Goal: Book appointment/travel/reservation

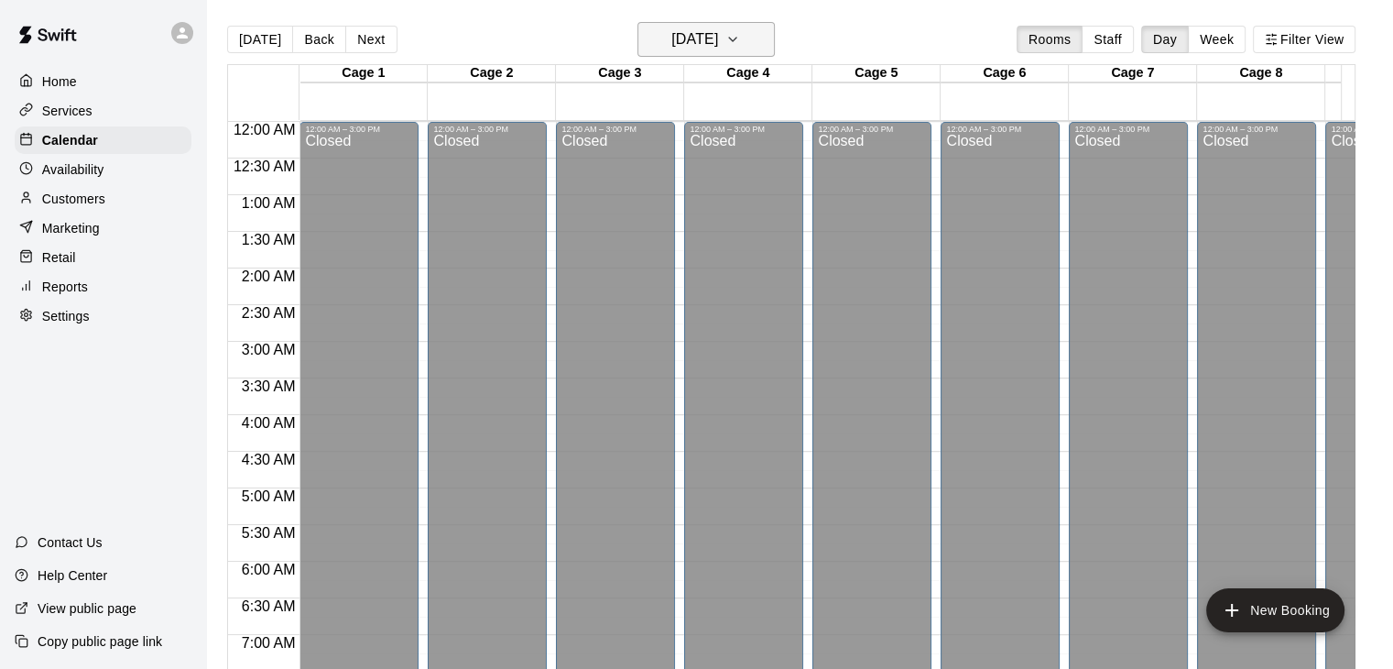
scroll to position [927, 0]
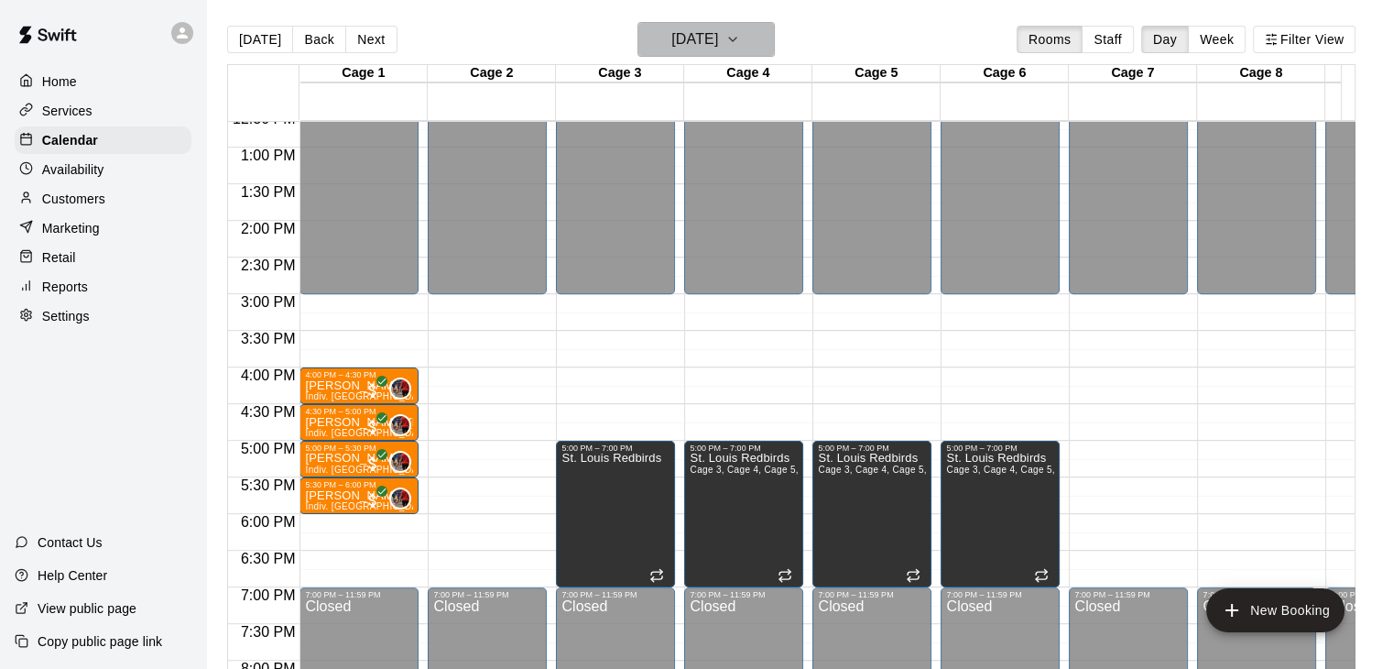
click at [711, 45] on h6 "[DATE]" at bounding box center [694, 40] width 47 height 26
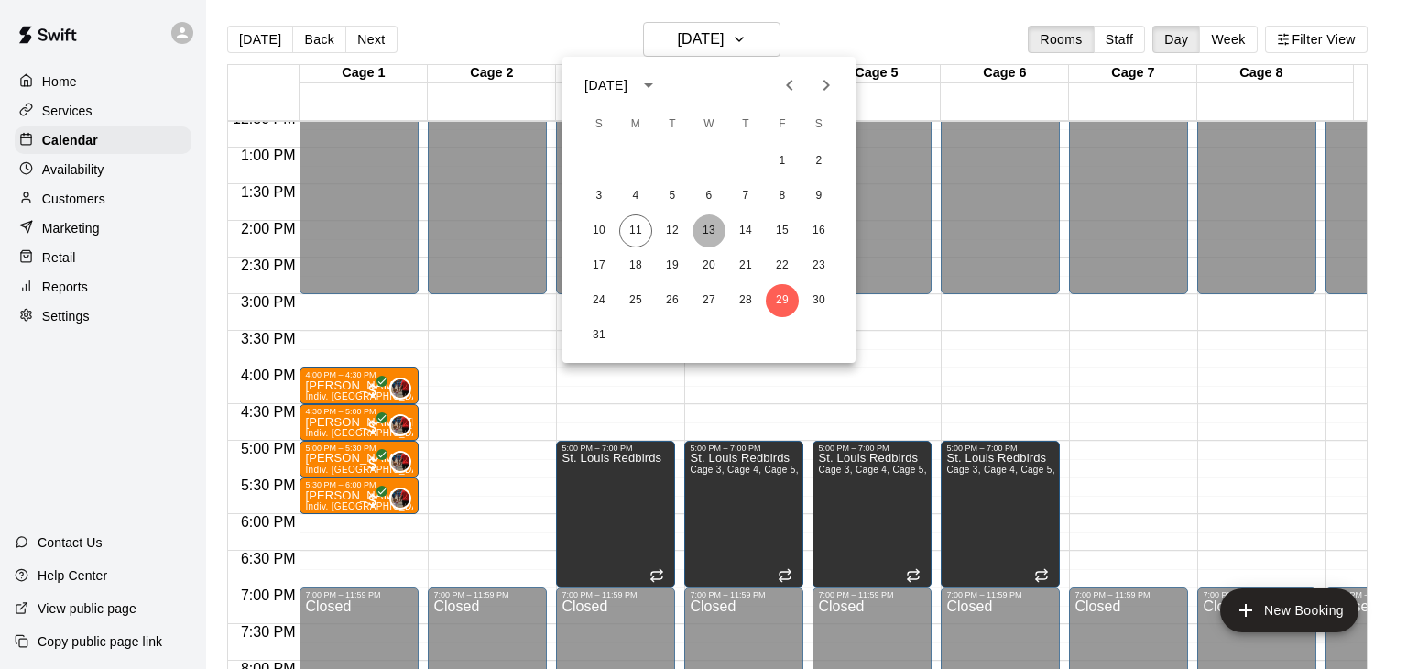
click at [714, 234] on button "13" at bounding box center [708, 230] width 33 height 33
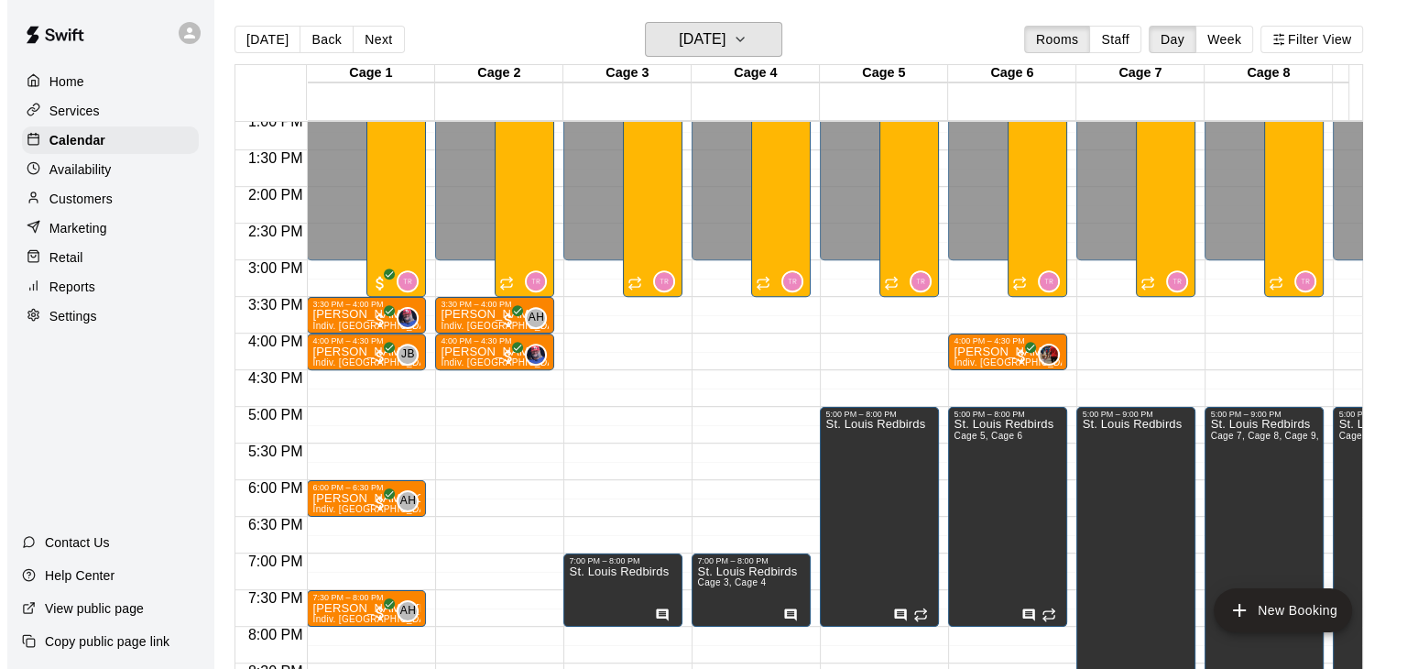
scroll to position [963, 0]
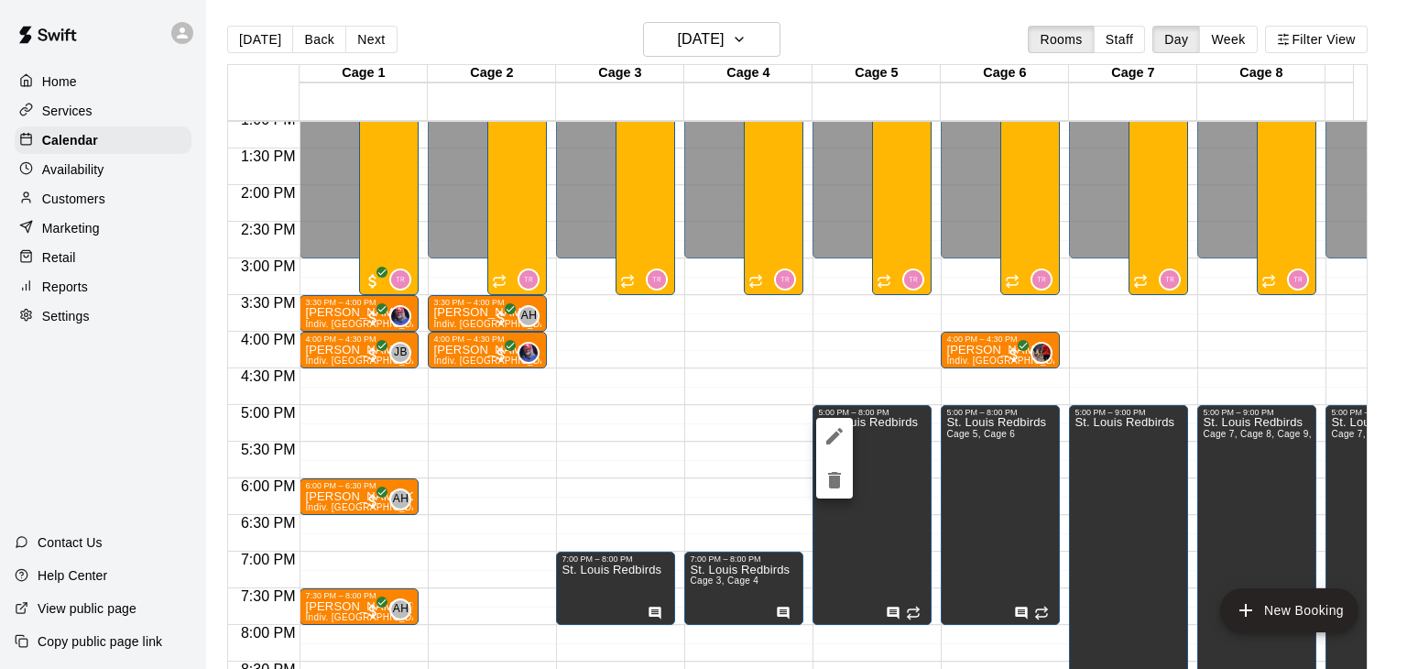
click at [839, 426] on icon "edit" at bounding box center [834, 436] width 22 height 22
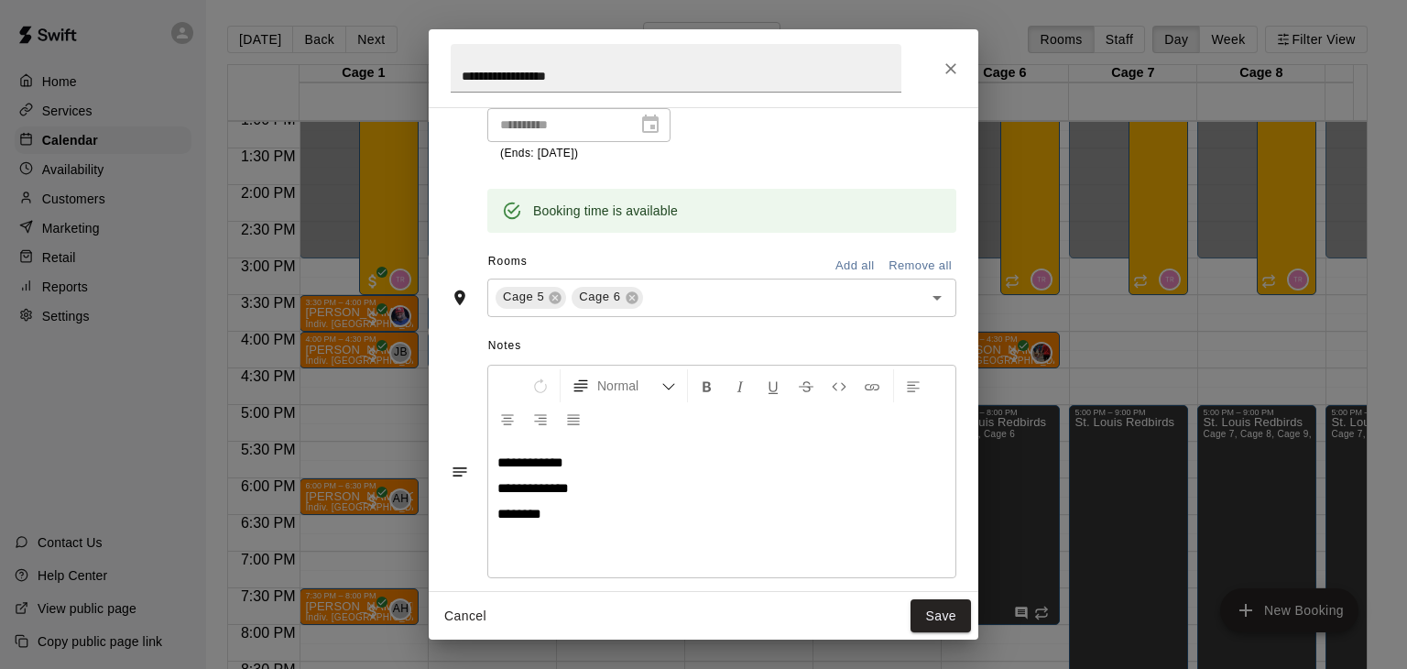
scroll to position [304, 0]
click at [956, 71] on icon "Close" at bounding box center [950, 69] width 18 height 18
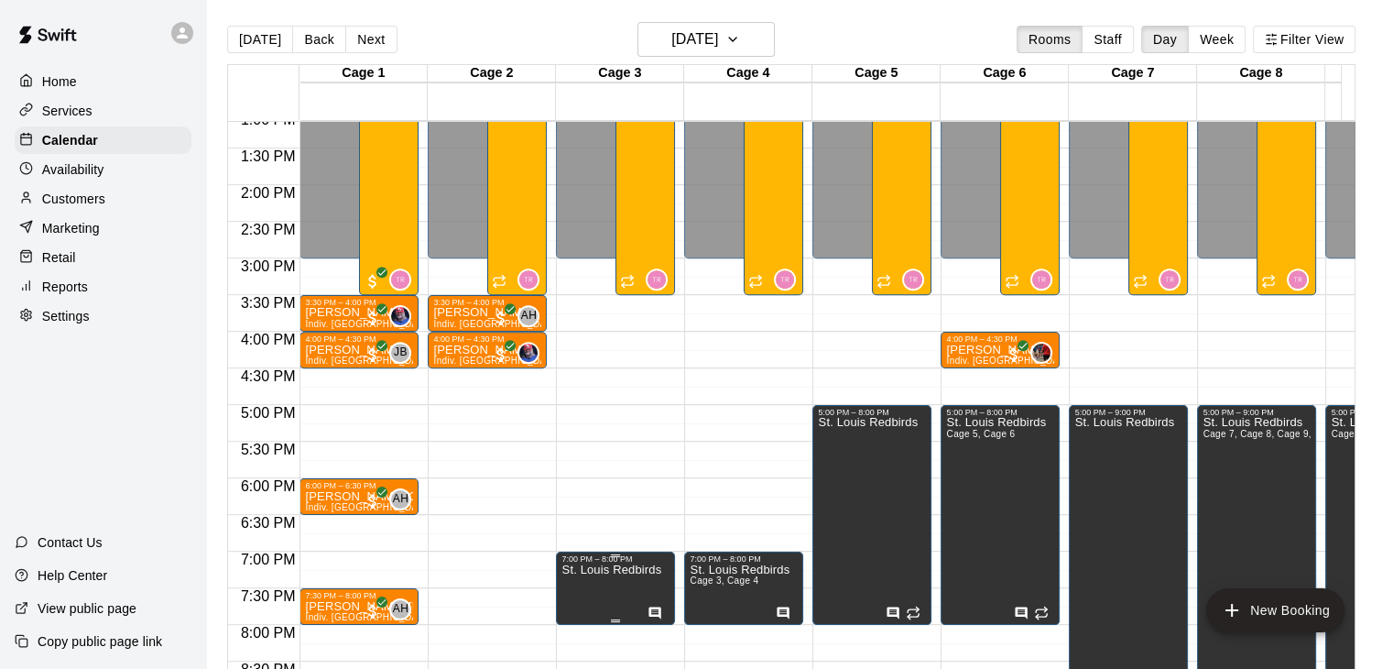
click at [616, 570] on p "St. Louis Redbirds" at bounding box center [611, 570] width 100 height 0
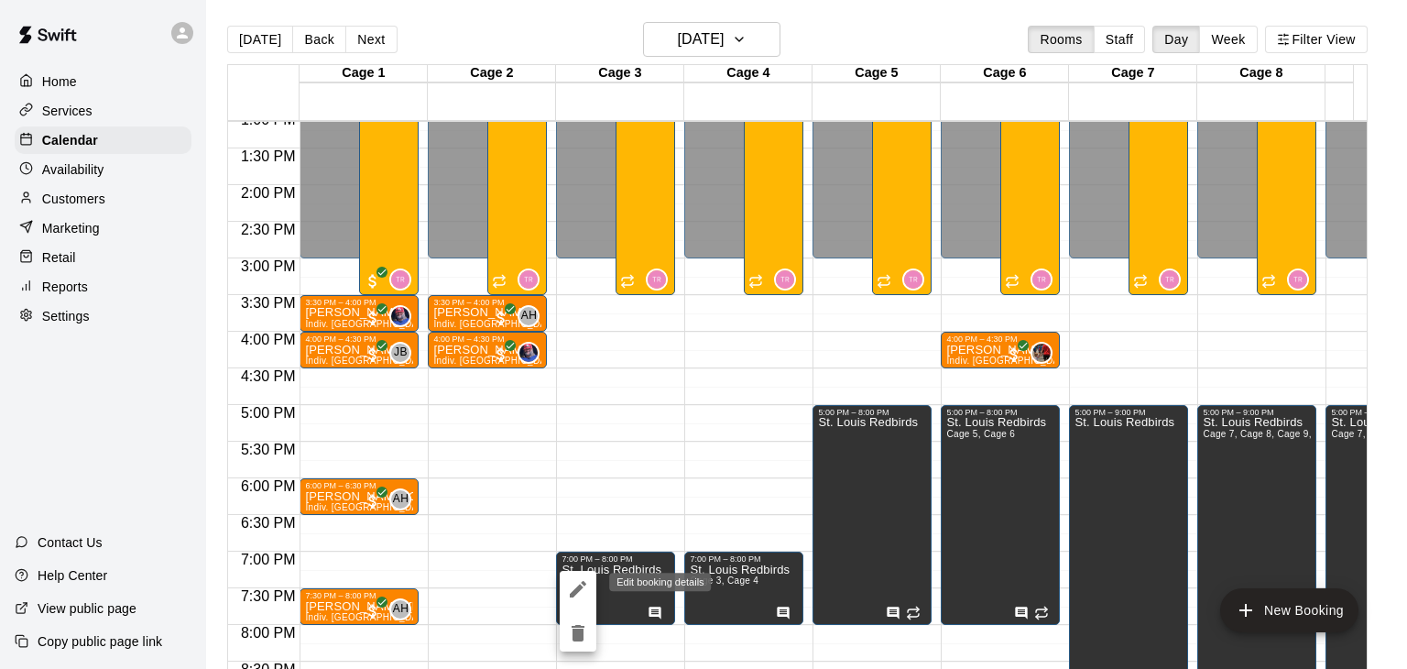
click at [576, 583] on icon "edit" at bounding box center [578, 589] width 22 height 22
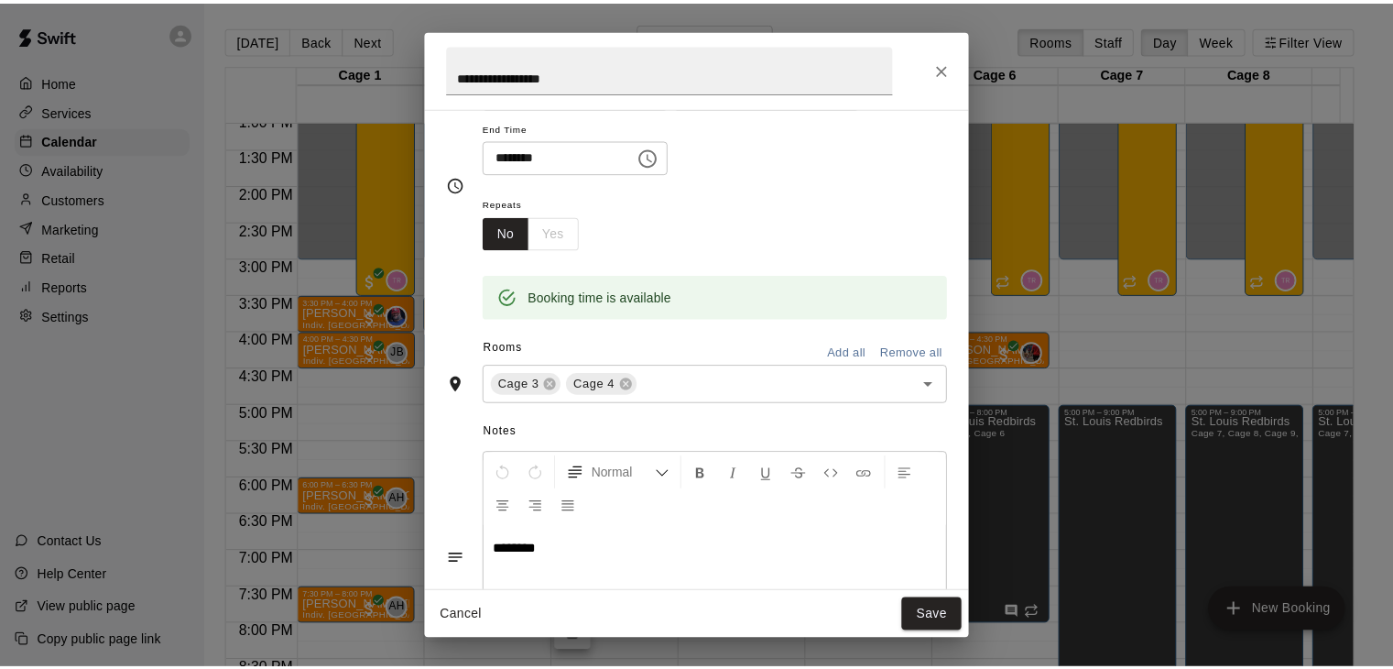
scroll to position [121, 0]
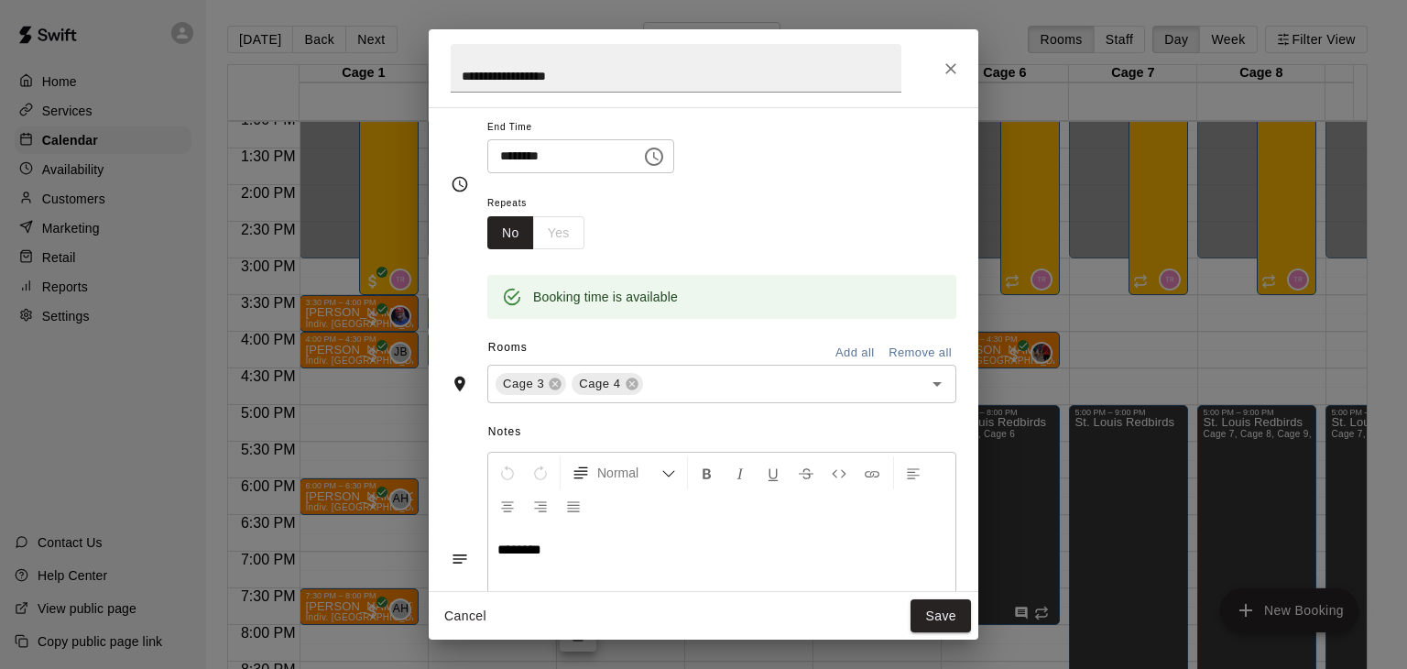
click at [953, 63] on icon "Close" at bounding box center [950, 68] width 11 height 11
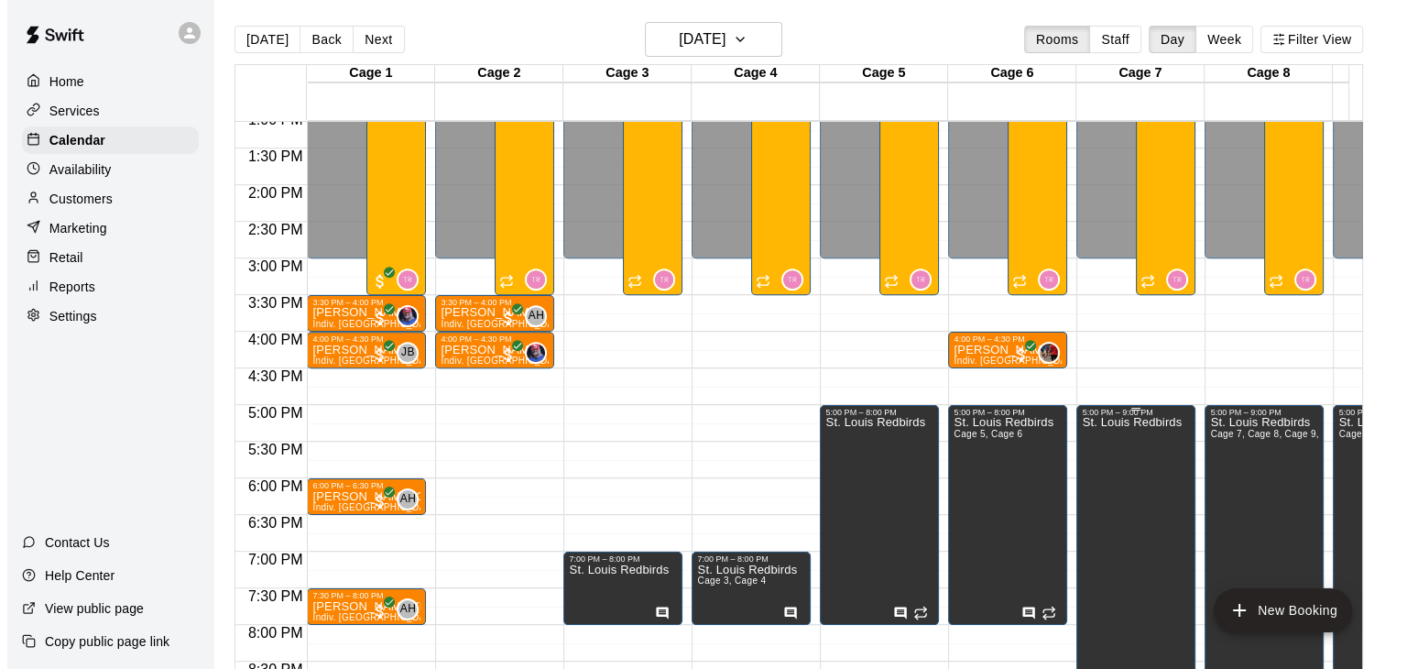
scroll to position [0, 49]
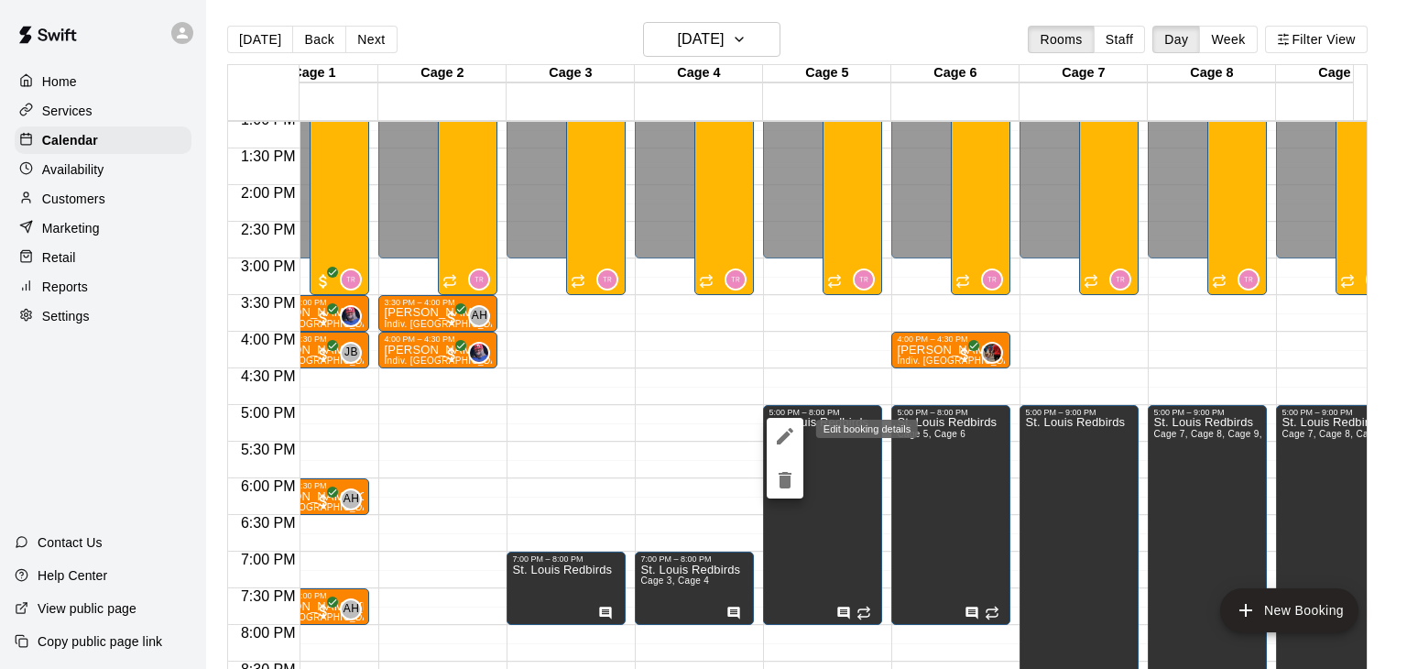
click at [785, 430] on icon "edit" at bounding box center [785, 436] width 22 height 22
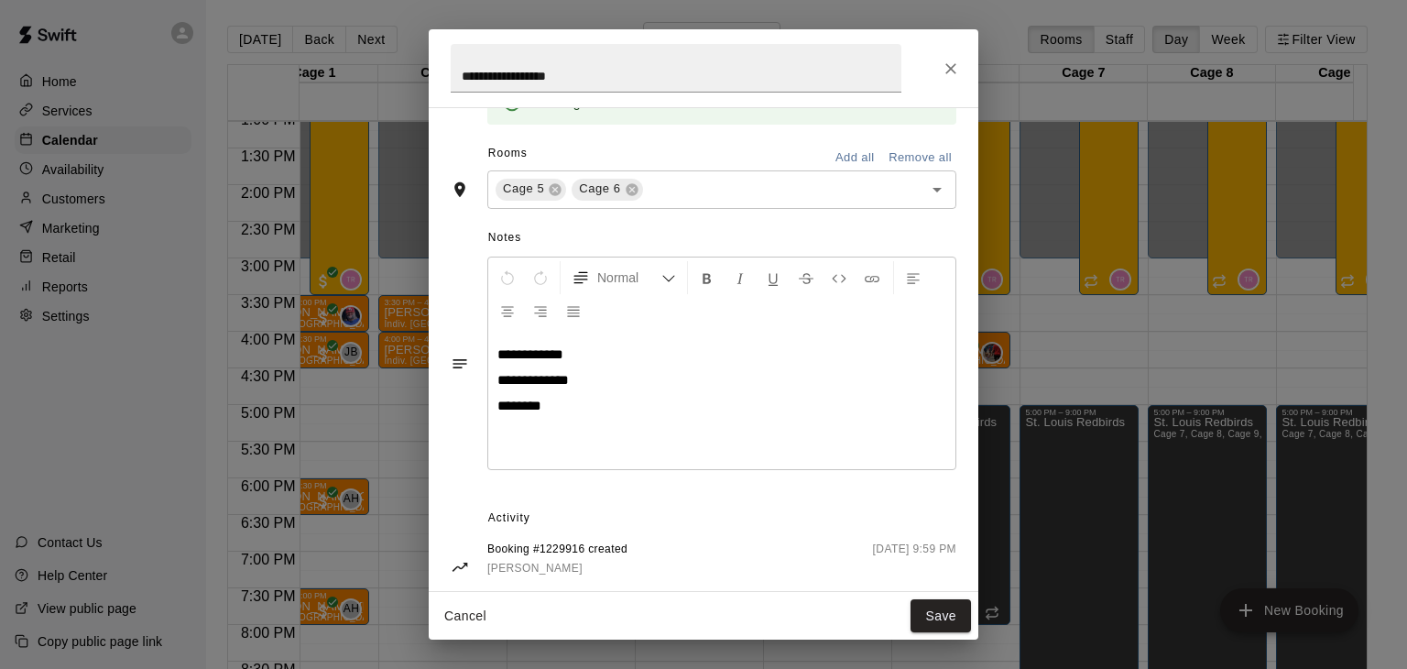
scroll to position [443, 0]
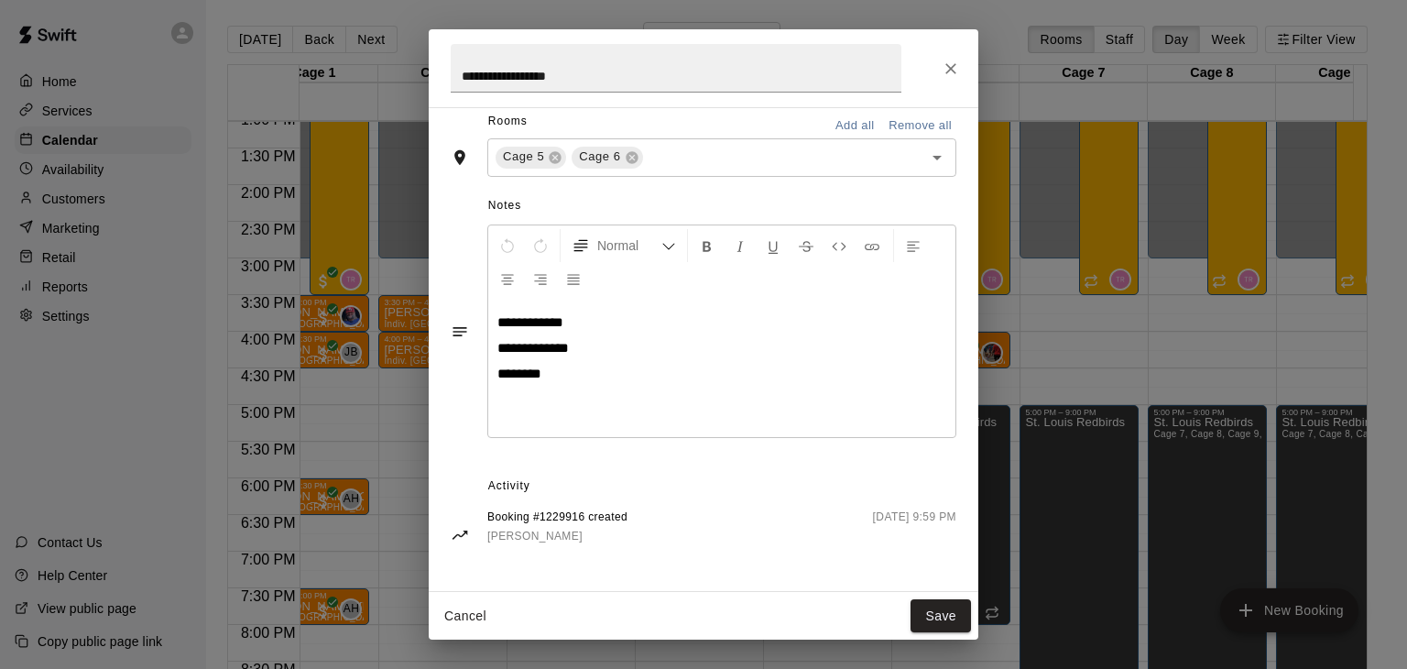
click at [946, 67] on icon "Close" at bounding box center [950, 69] width 18 height 18
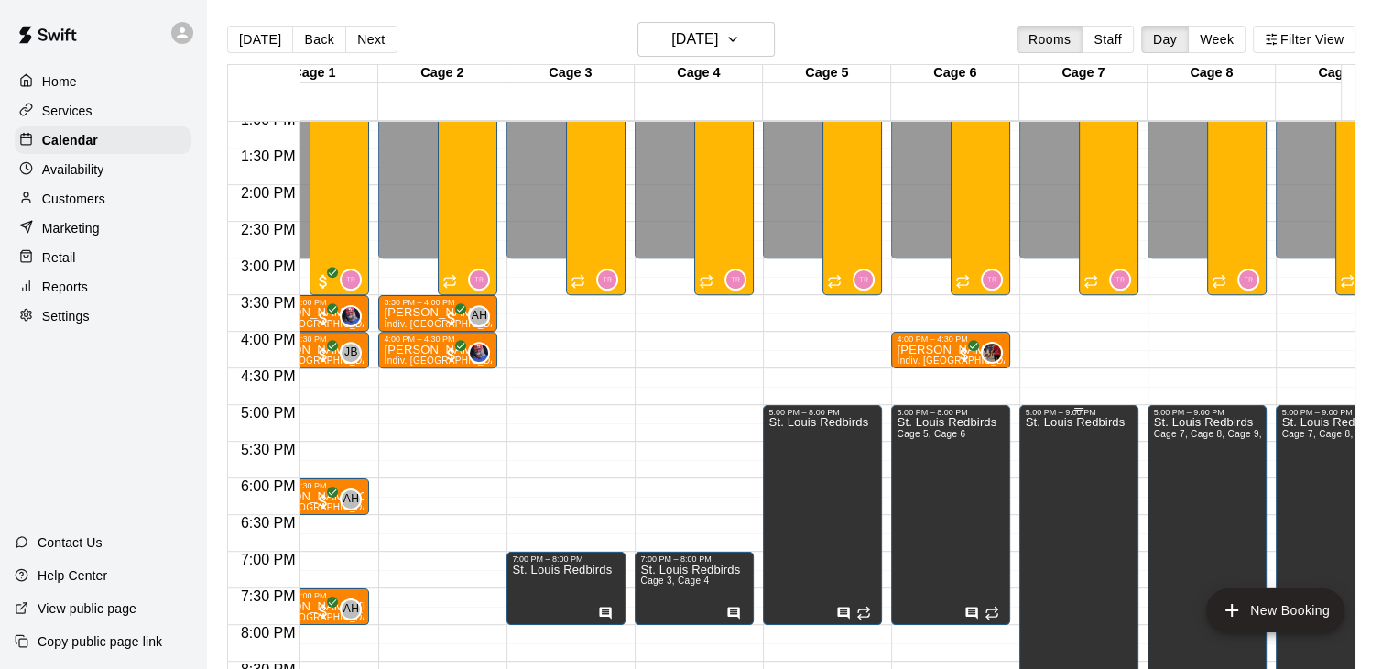
click at [1059, 422] on p "St. Louis Redbirds" at bounding box center [1075, 422] width 100 height 0
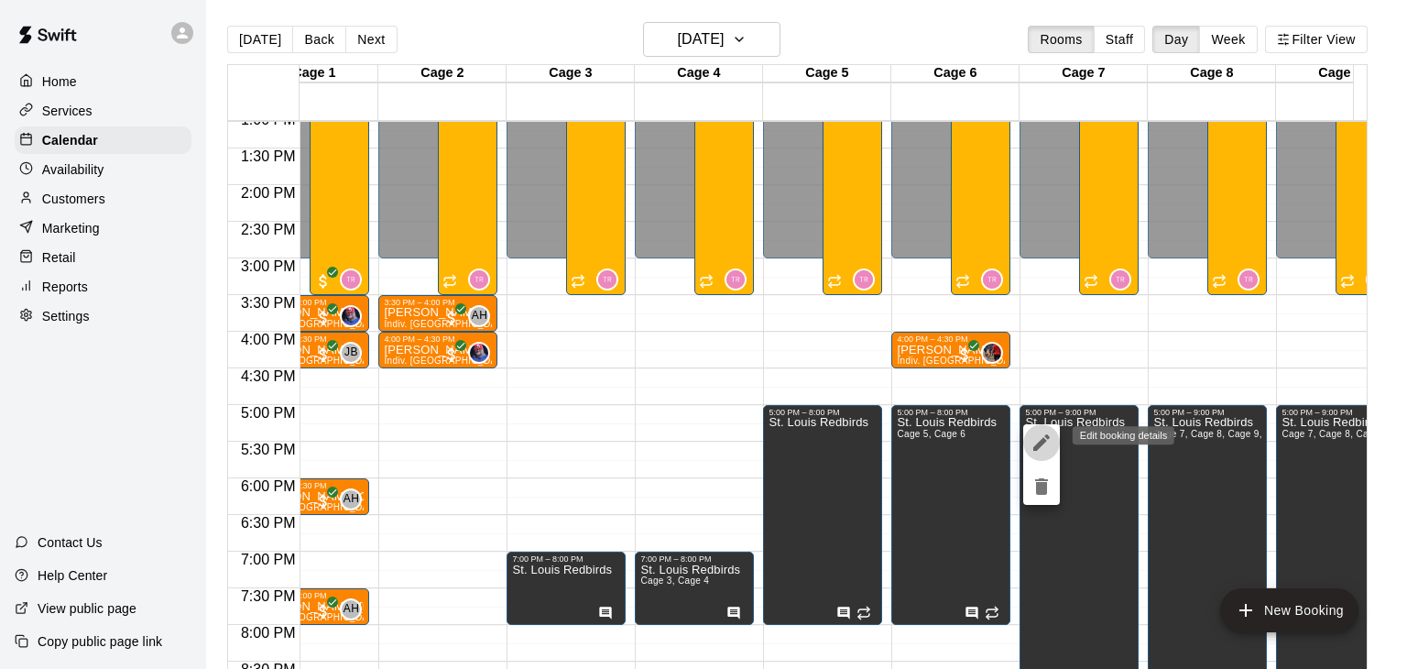
click at [1028, 436] on button "edit" at bounding box center [1041, 442] width 37 height 37
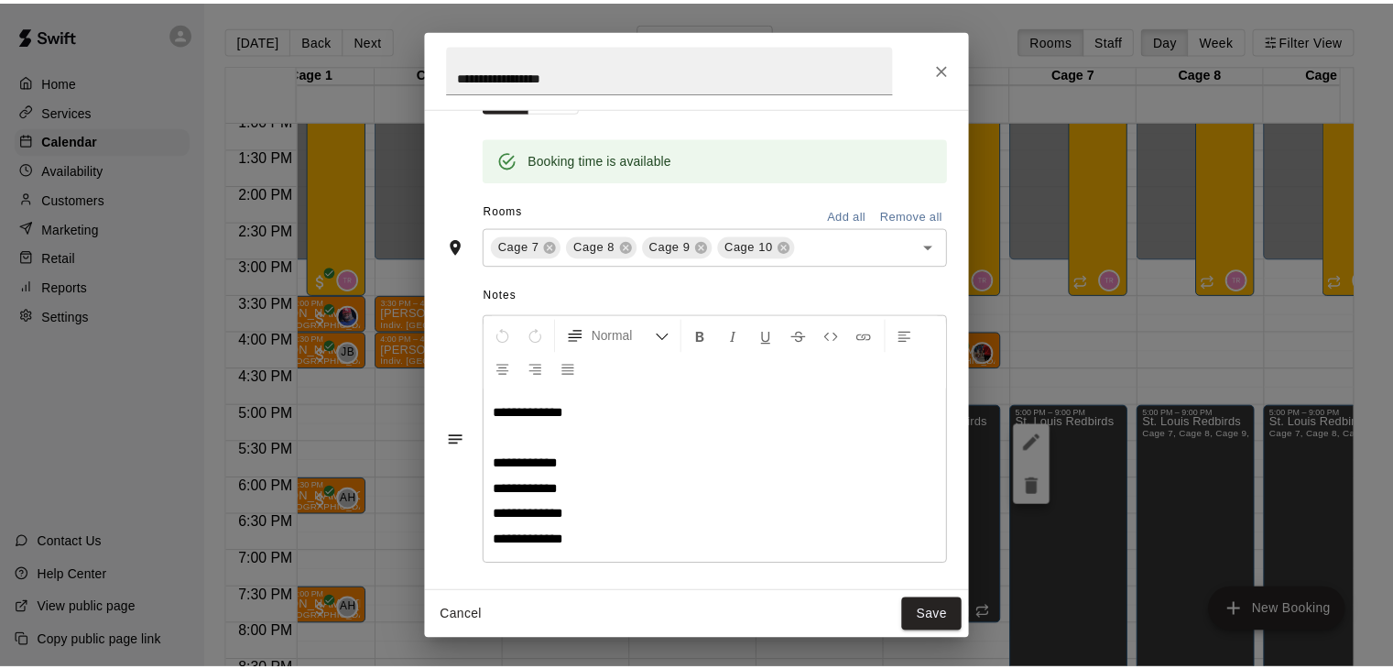
scroll to position [263, 0]
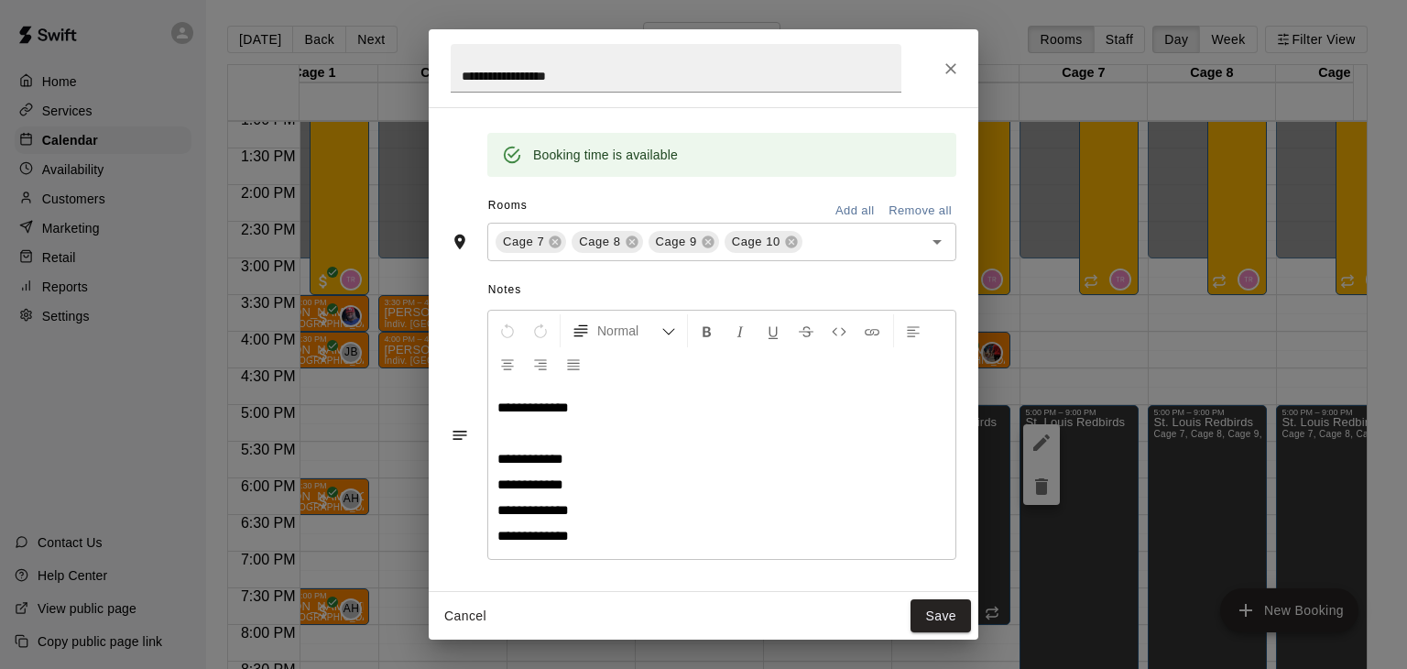
click at [947, 60] on icon "Close" at bounding box center [950, 69] width 18 height 18
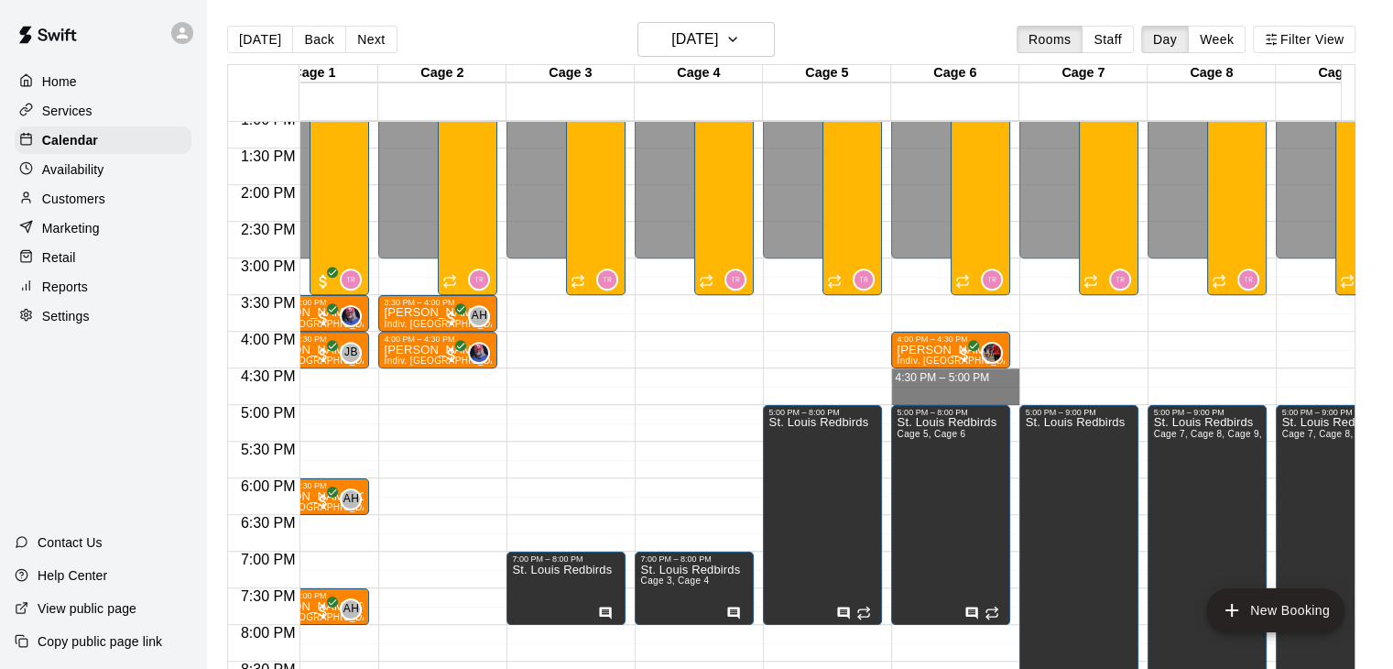
drag, startPoint x: 929, startPoint y: 374, endPoint x: 924, endPoint y: 397, distance: 23.3
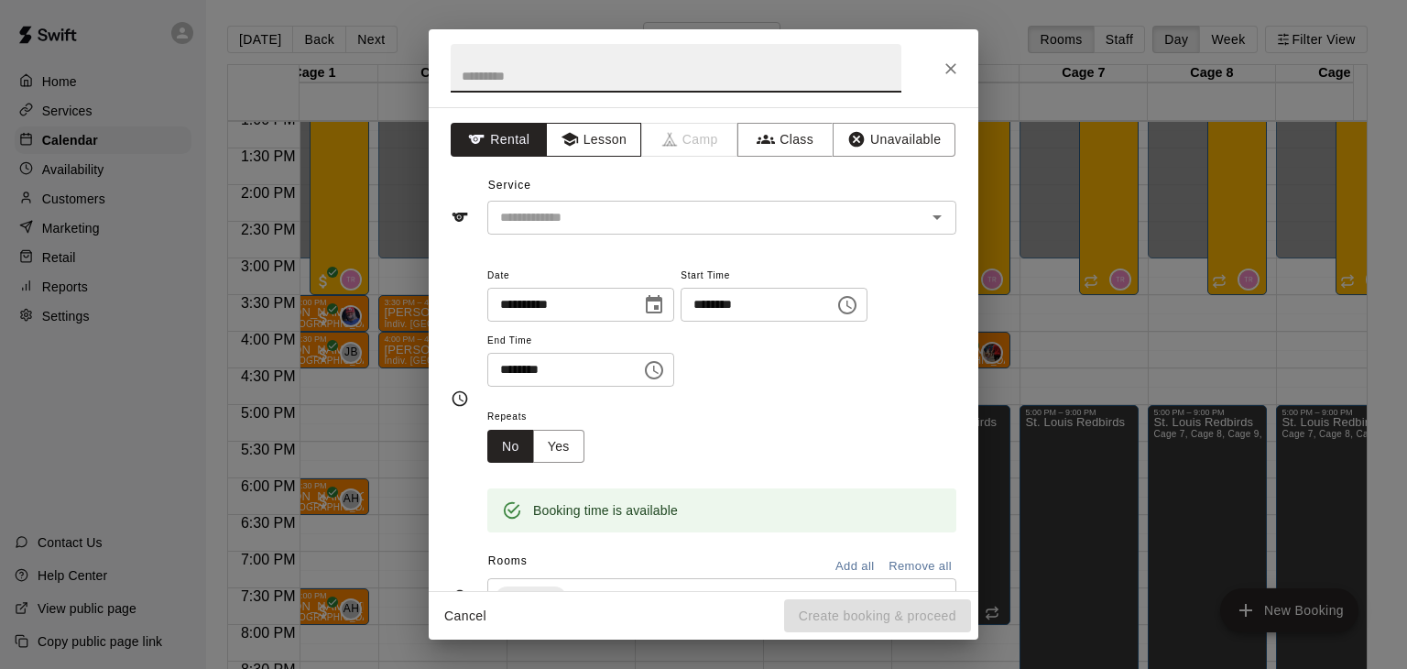
click at [597, 147] on button "Lesson" at bounding box center [594, 140] width 96 height 34
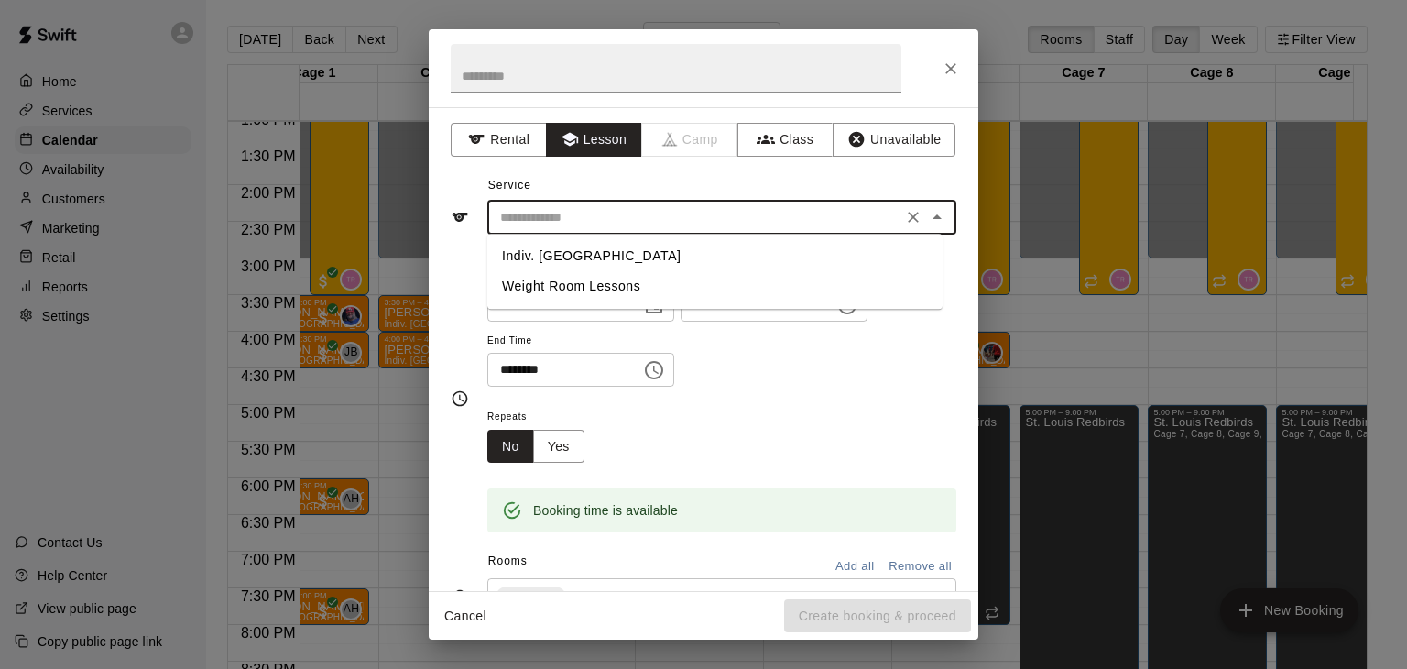
click at [608, 215] on input "text" at bounding box center [695, 217] width 404 height 23
click at [598, 256] on li "Indiv. [GEOGRAPHIC_DATA]" at bounding box center [714, 256] width 455 height 30
type input "**********"
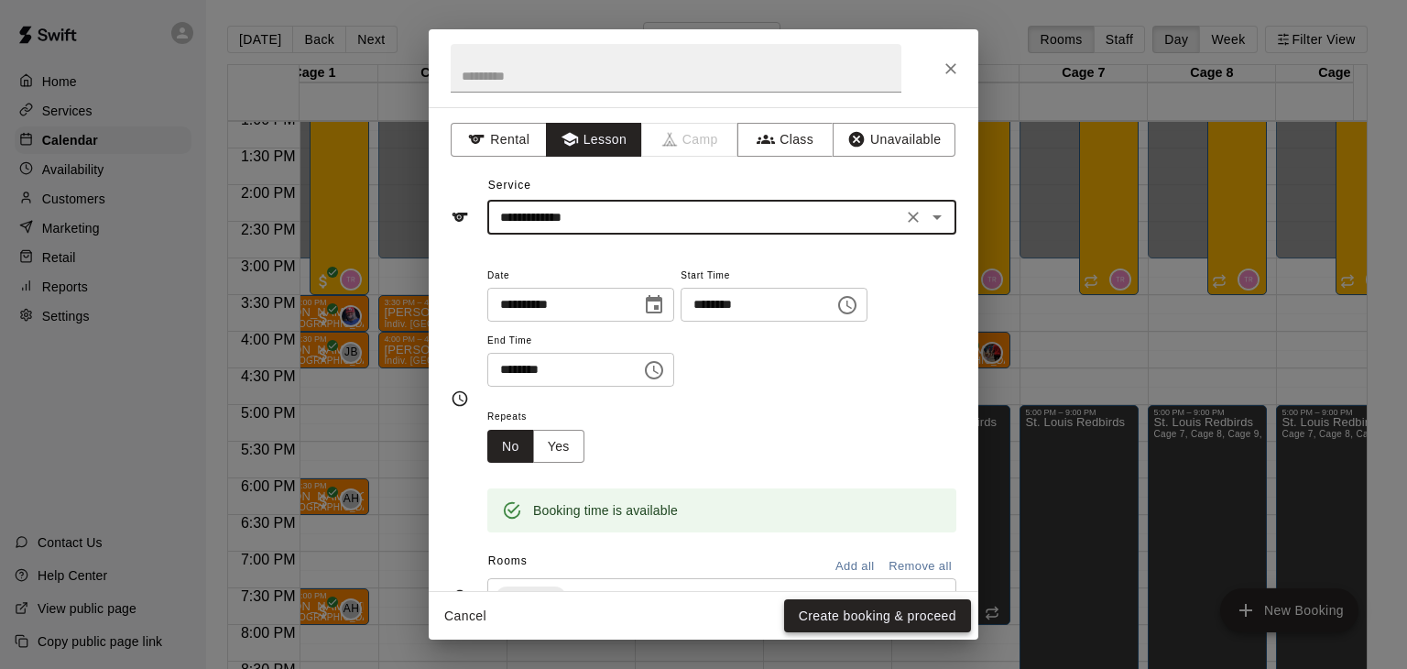
click at [872, 605] on button "Create booking & proceed" at bounding box center [877, 616] width 187 height 34
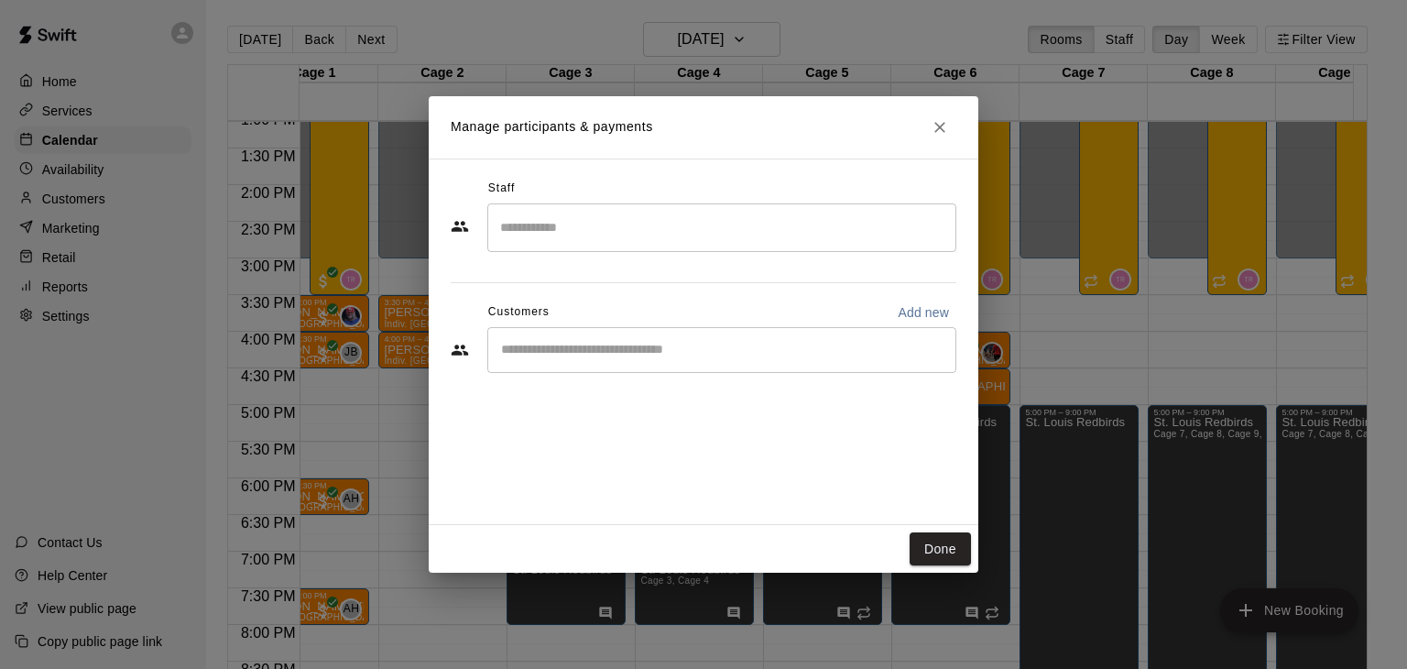
click at [637, 360] on div "​" at bounding box center [721, 350] width 469 height 46
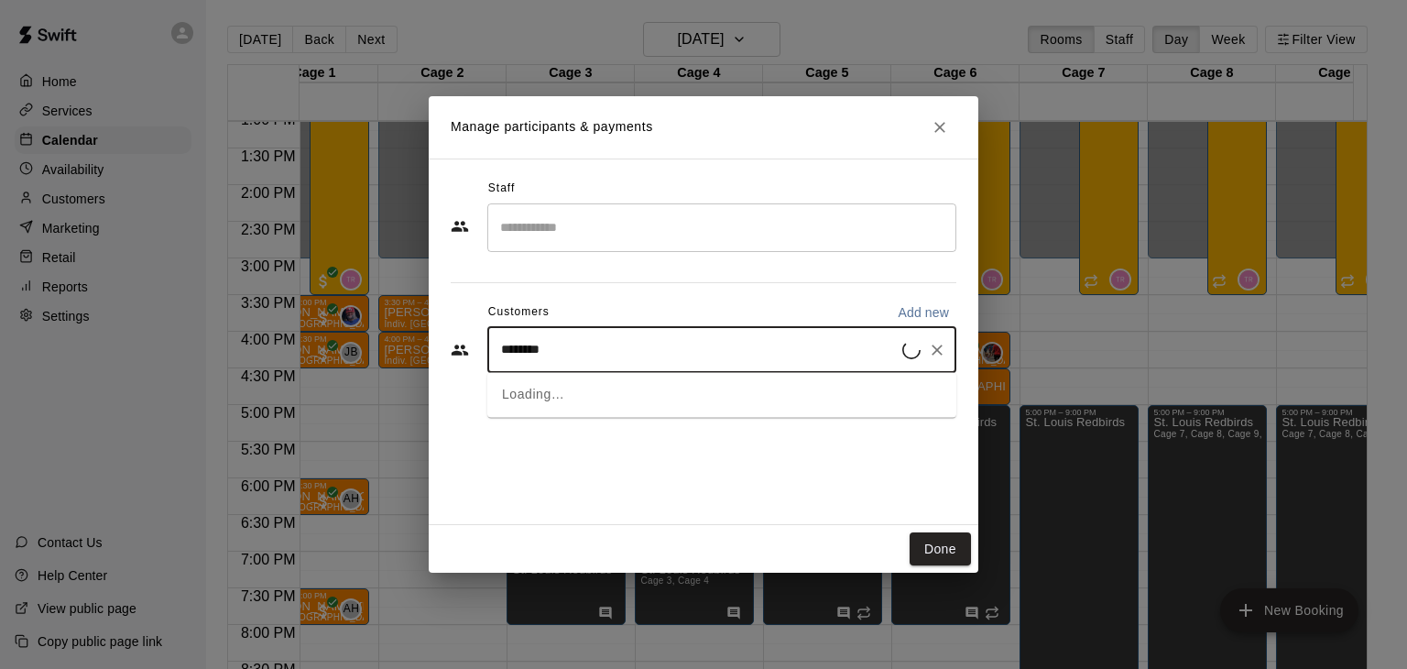
type input "*********"
click at [637, 364] on div "********* ​" at bounding box center [721, 350] width 469 height 46
click at [641, 402] on div "[PERSON_NAME] Fall Full Registration Incentive 2025 [EMAIL_ADDRESS][DOMAIN_NAME]" at bounding box center [693, 401] width 308 height 39
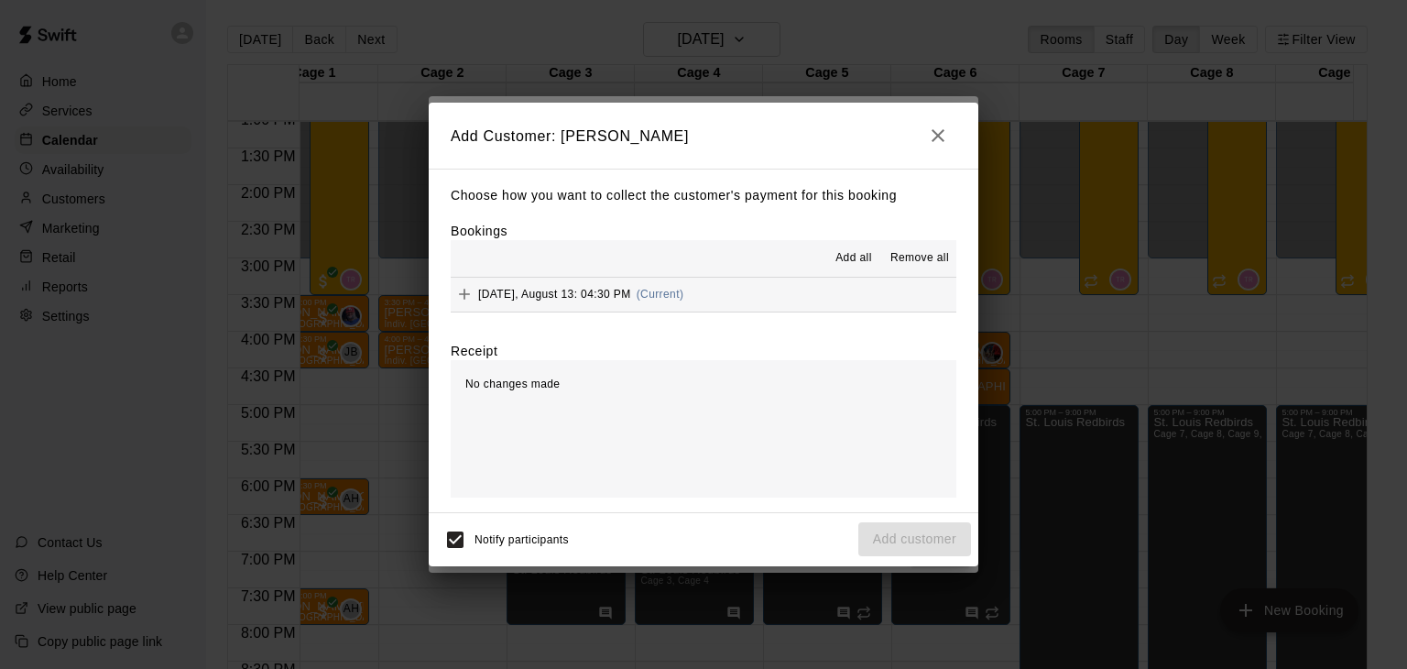
click at [727, 323] on div "Choose how you want to collect the customer's payment for this booking Bookings…" at bounding box center [703, 340] width 549 height 343
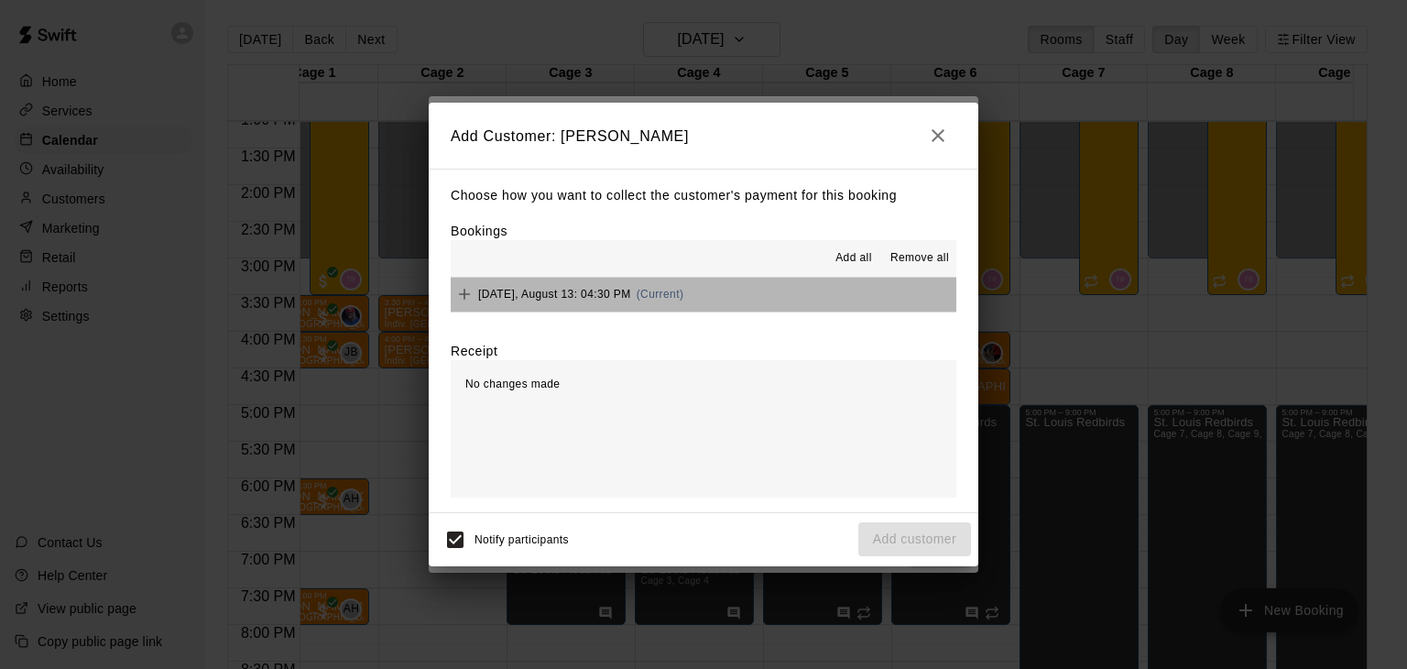
click at [707, 299] on button "[DATE], August 13: 04:30 PM (Current)" at bounding box center [704, 294] width 506 height 34
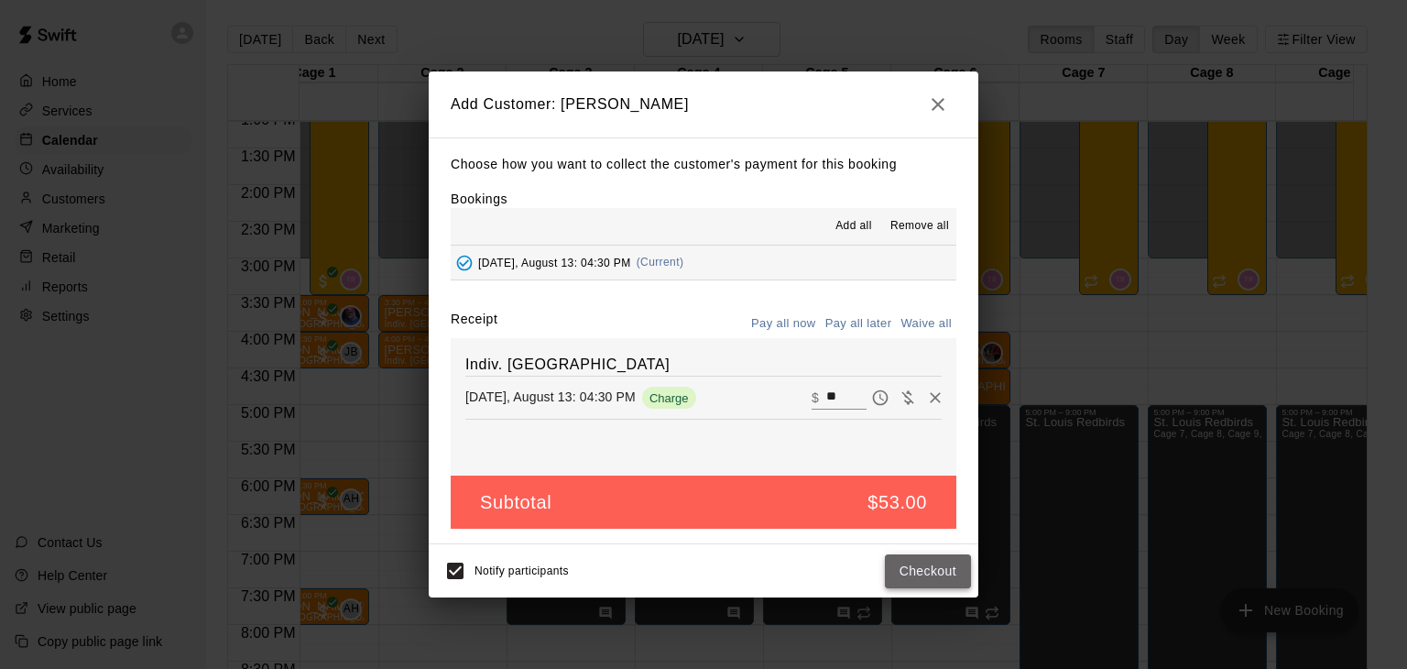
click at [916, 565] on button "Checkout" at bounding box center [928, 571] width 86 height 34
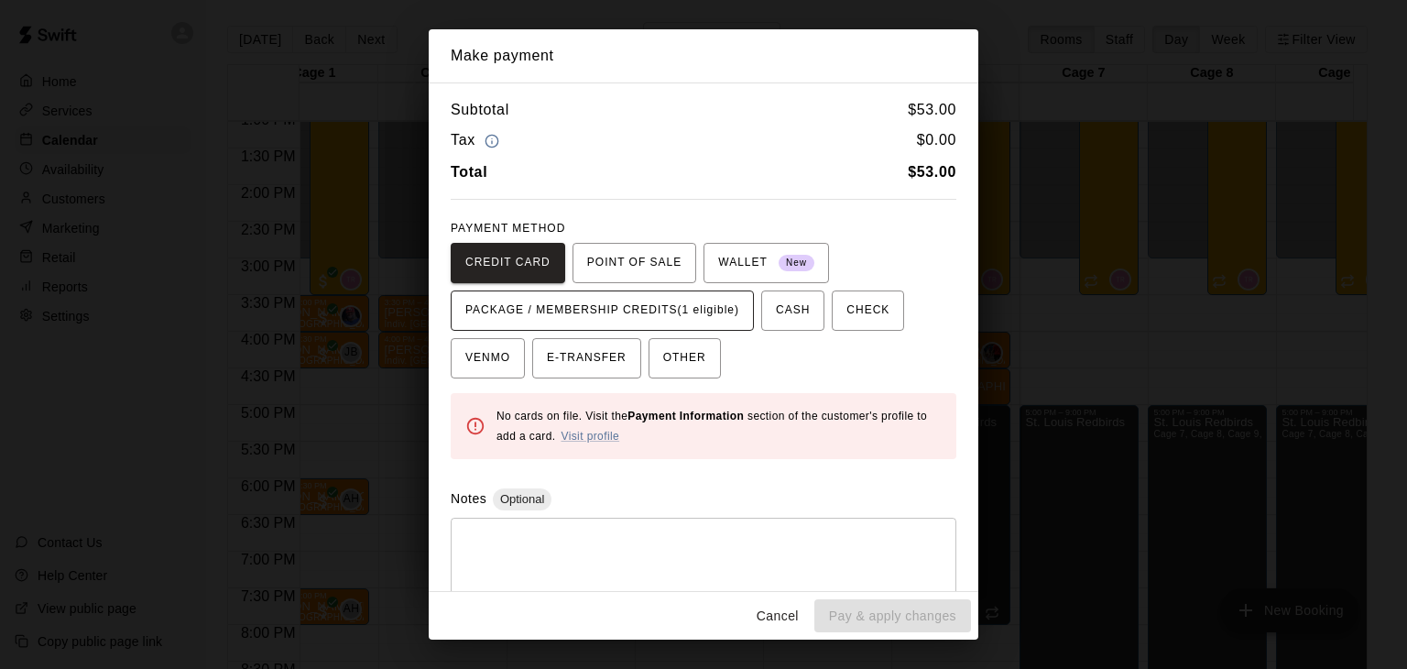
click at [665, 328] on button "PACKAGE / MEMBERSHIP CREDITS (1 eligible)" at bounding box center [602, 310] width 303 height 40
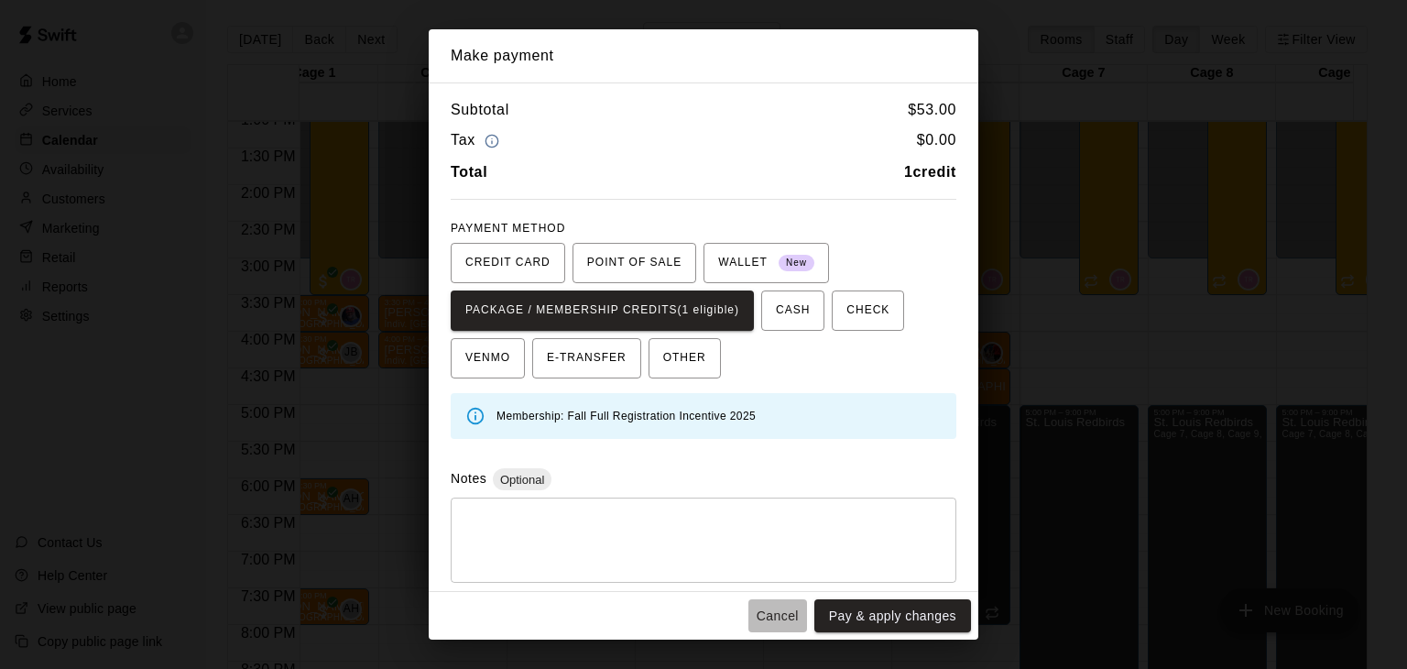
drag, startPoint x: 777, startPoint y: 603, endPoint x: 762, endPoint y: 615, distance: 18.9
click at [762, 615] on button "Cancel" at bounding box center [777, 616] width 59 height 34
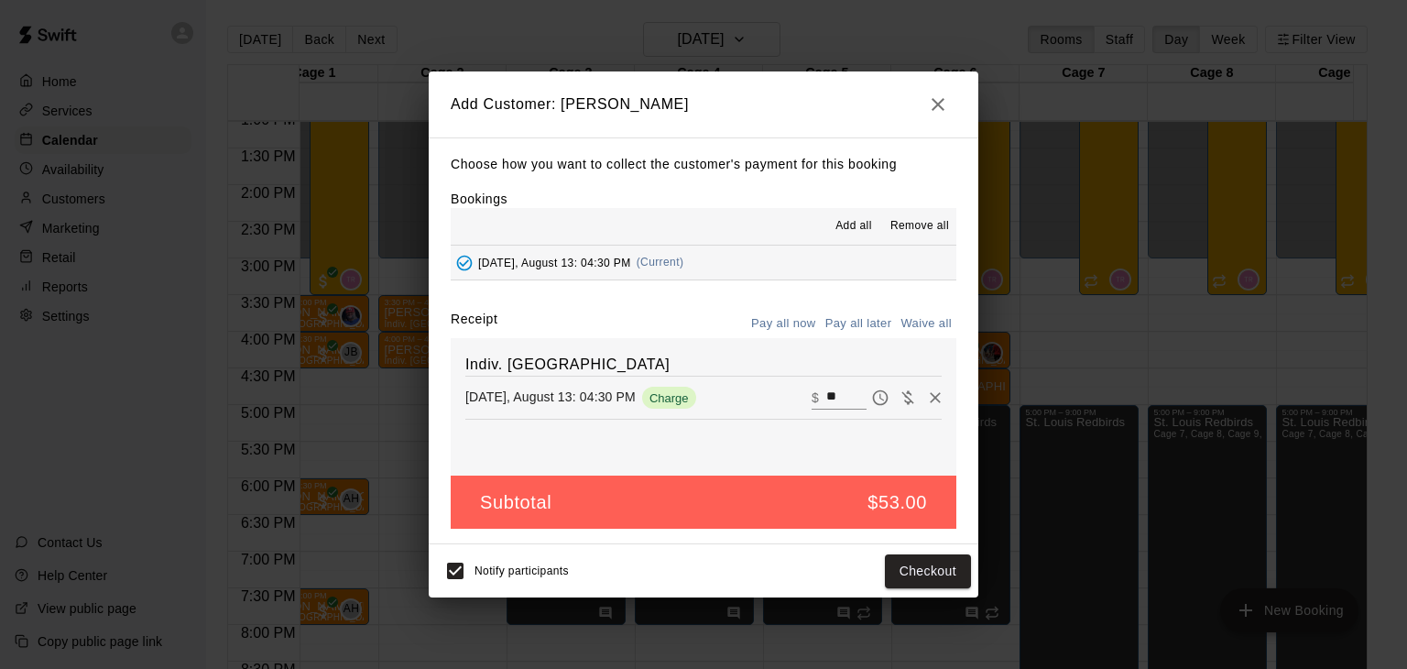
click at [938, 106] on icon "button" at bounding box center [938, 104] width 22 height 22
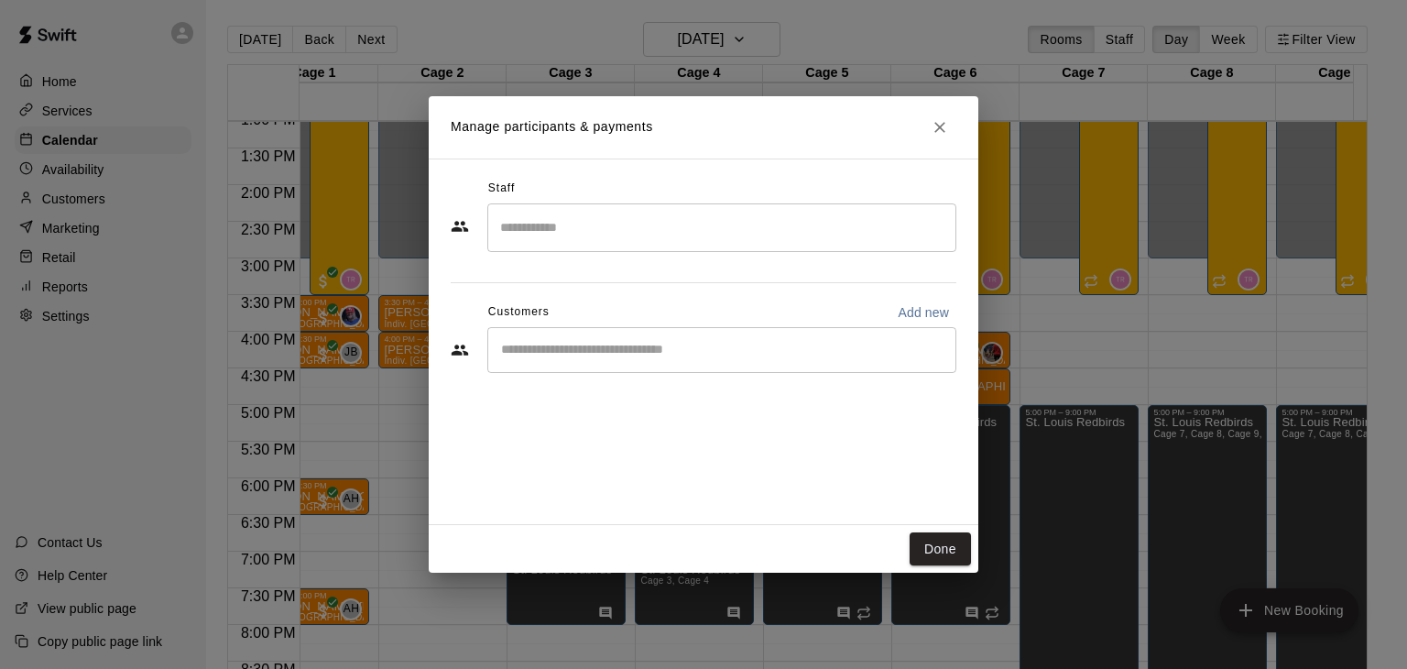
click at [938, 113] on button "Close" at bounding box center [939, 127] width 33 height 33
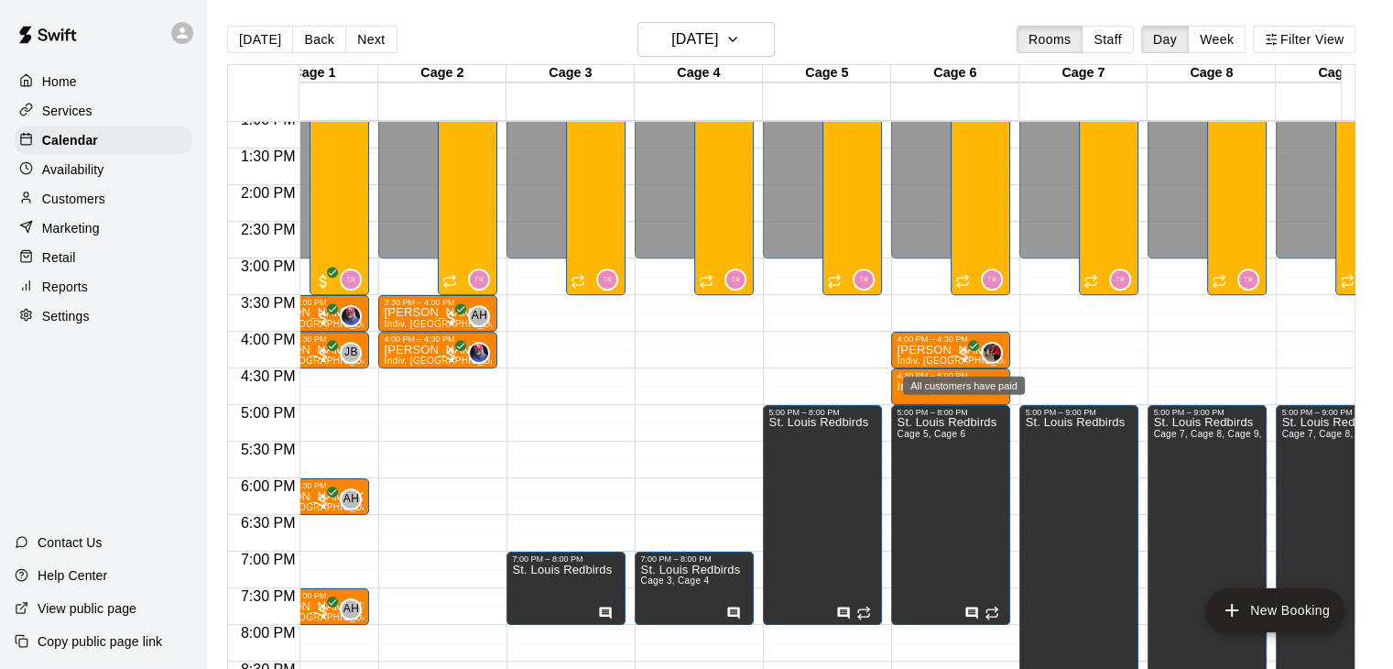
click at [938, 391] on div "All customers have paid" at bounding box center [964, 385] width 122 height 18
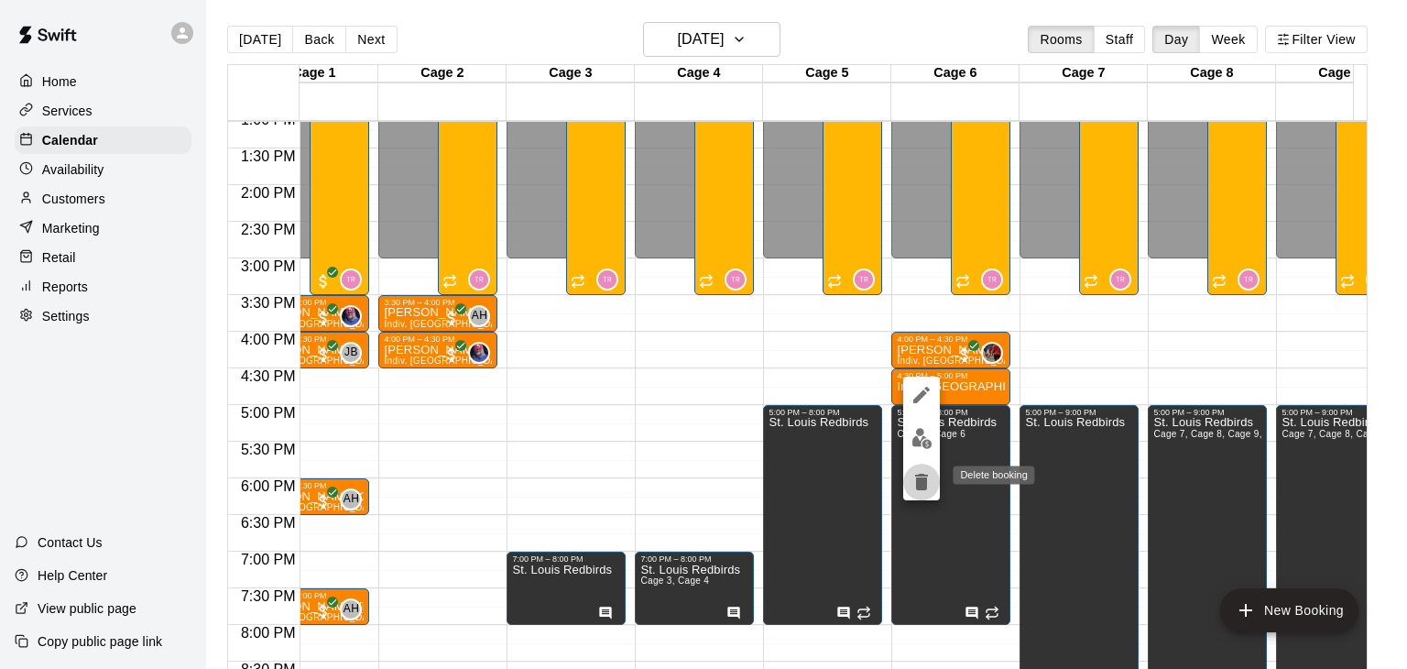
click at [917, 488] on icon "delete" at bounding box center [921, 481] width 13 height 16
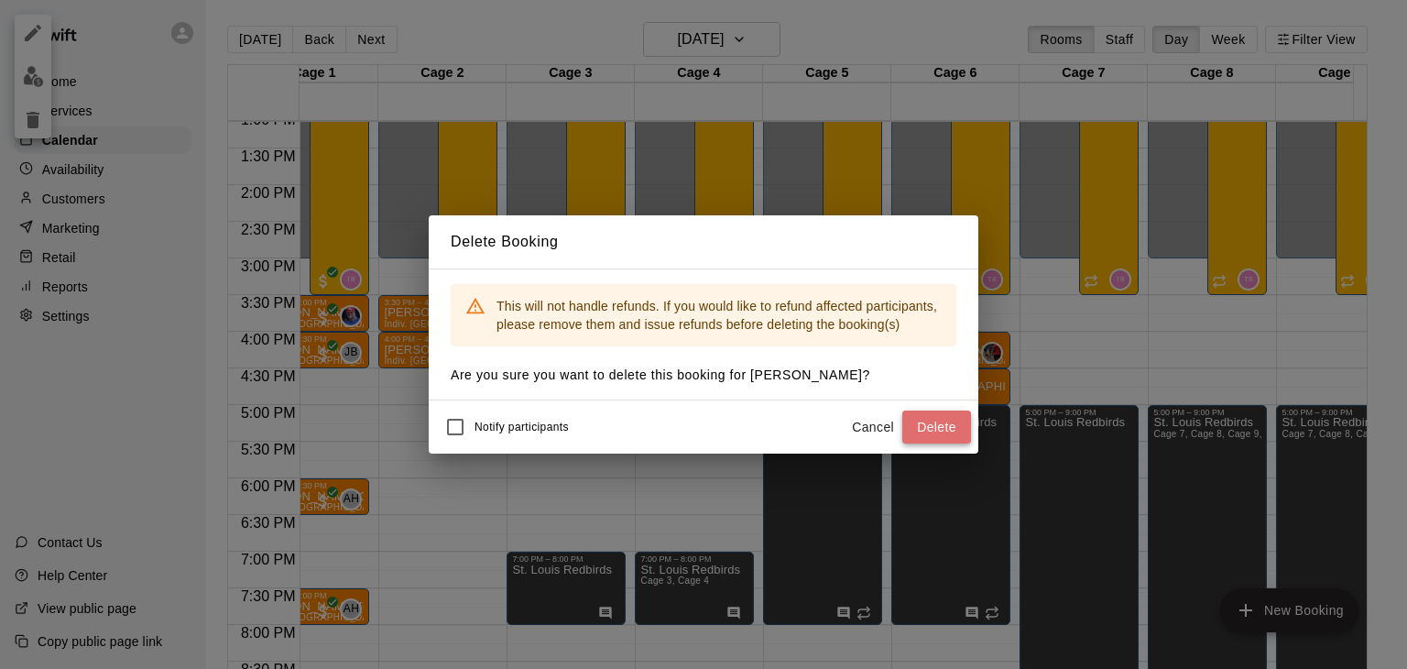
click at [923, 419] on button "Delete" at bounding box center [936, 427] width 69 height 34
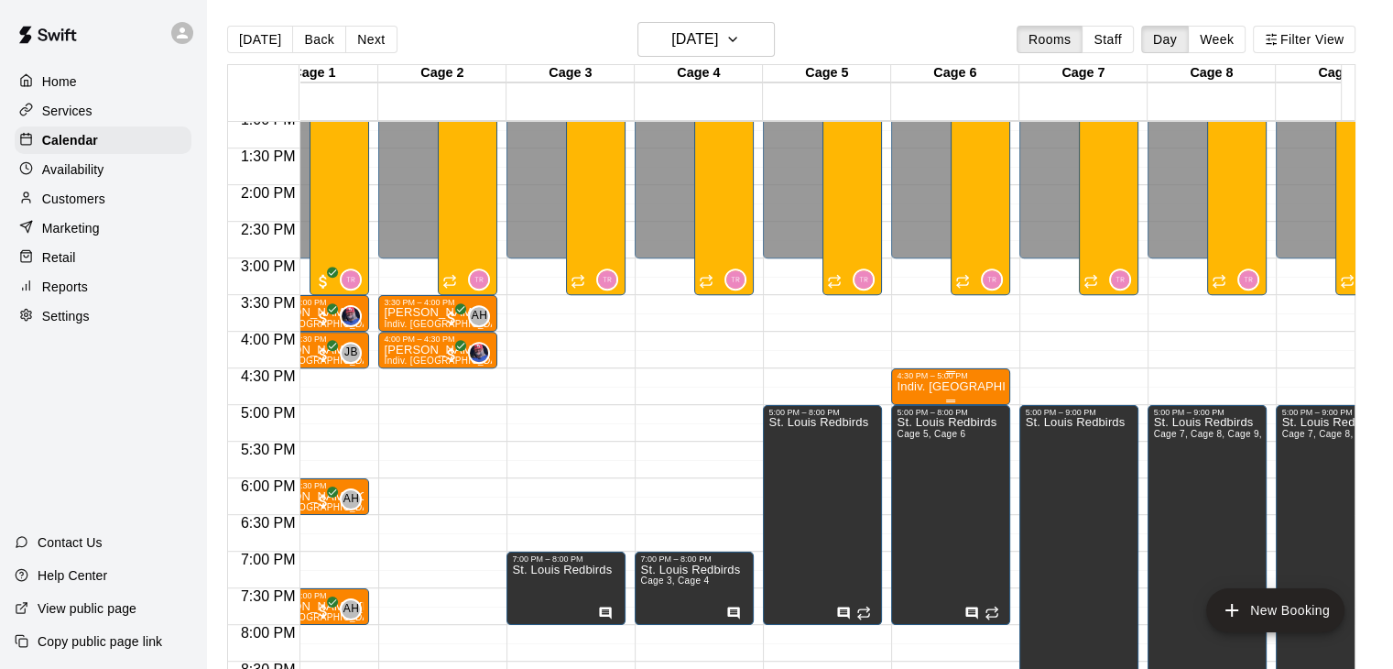
click at [935, 386] on p "Indiv. [GEOGRAPHIC_DATA]" at bounding box center [951, 386] width 108 height 0
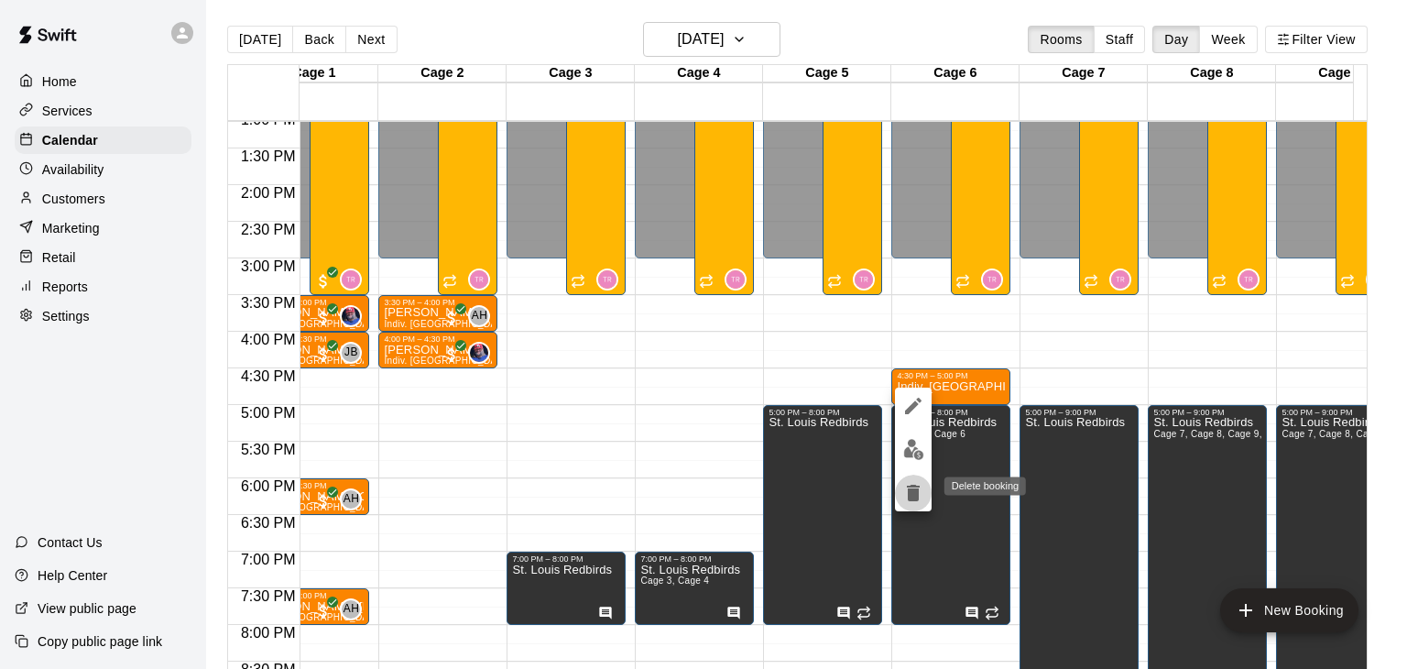
click at [911, 494] on icon "delete" at bounding box center [913, 492] width 13 height 16
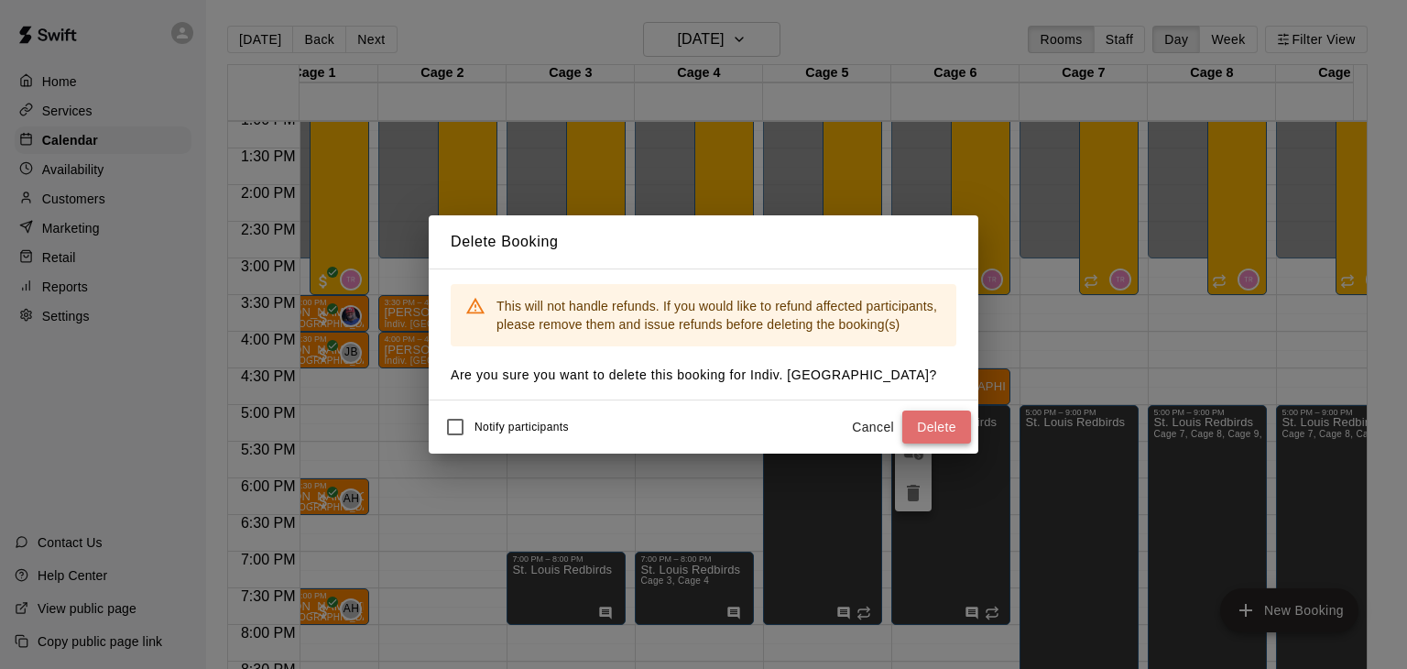
click at [937, 417] on button "Delete" at bounding box center [936, 427] width 69 height 34
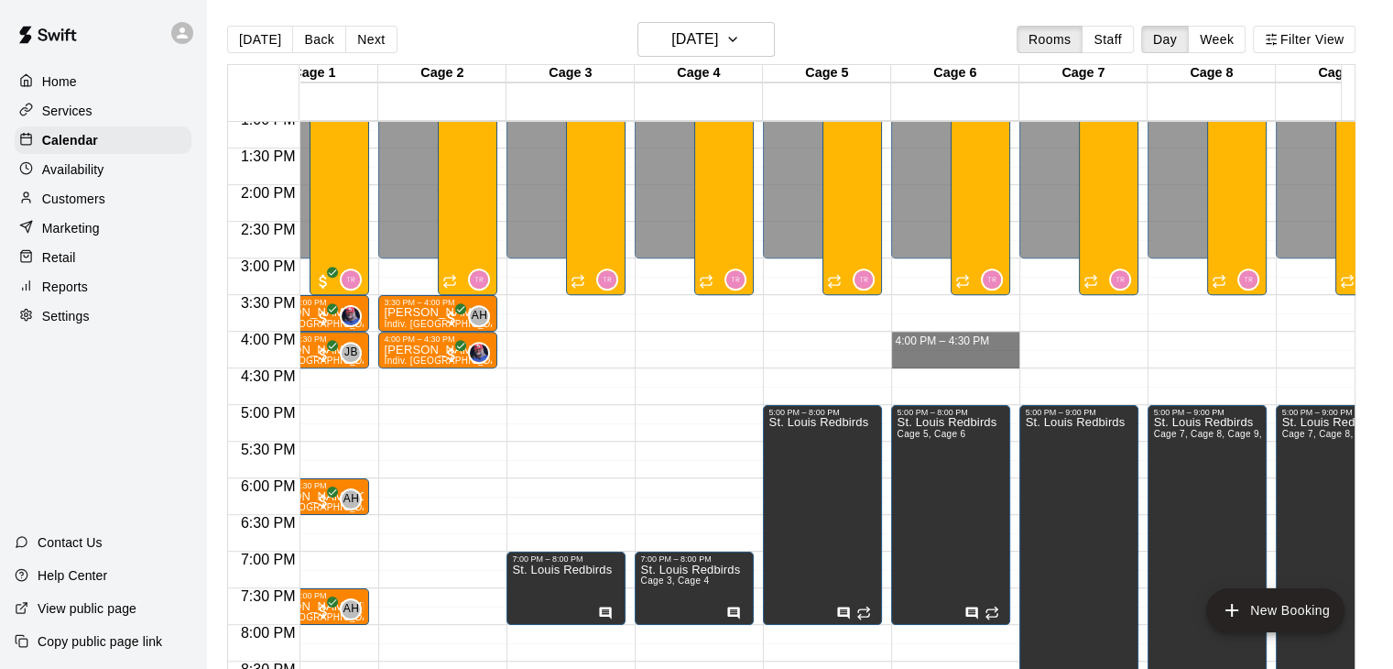
drag, startPoint x: 947, startPoint y: 336, endPoint x: 951, endPoint y: 360, distance: 24.1
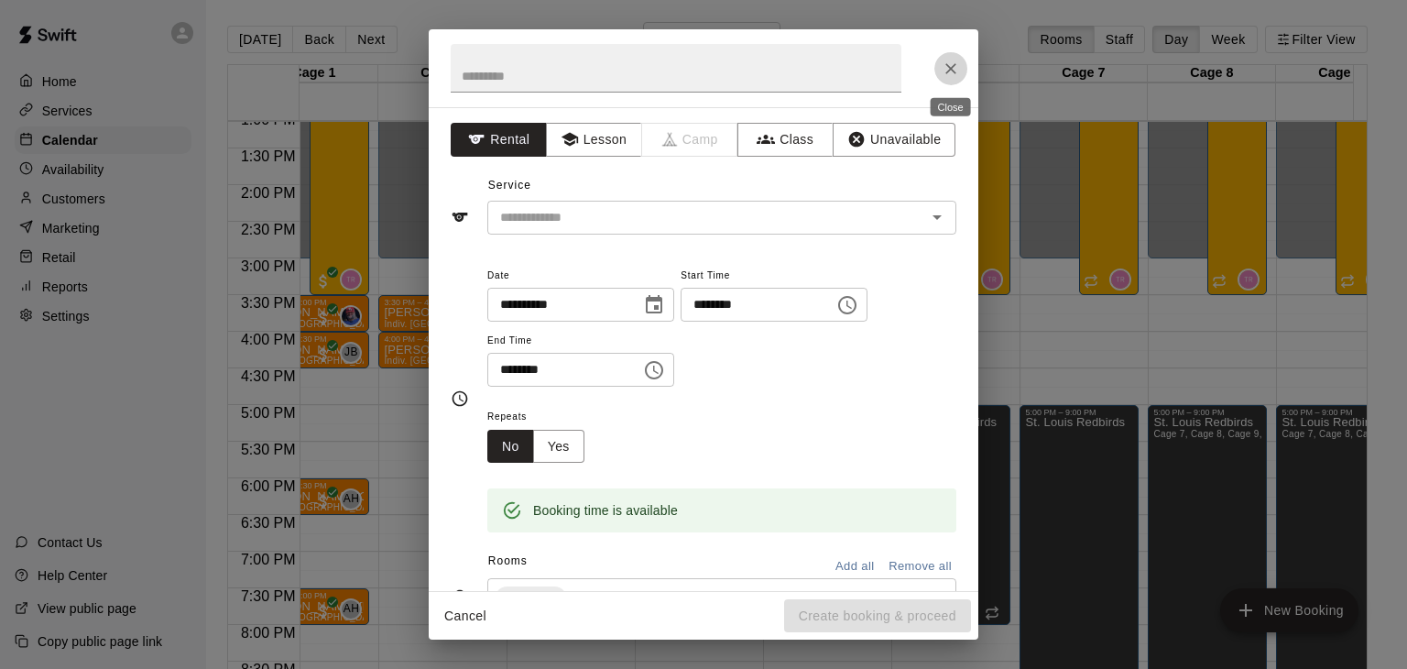
click at [949, 60] on icon "Close" at bounding box center [950, 69] width 18 height 18
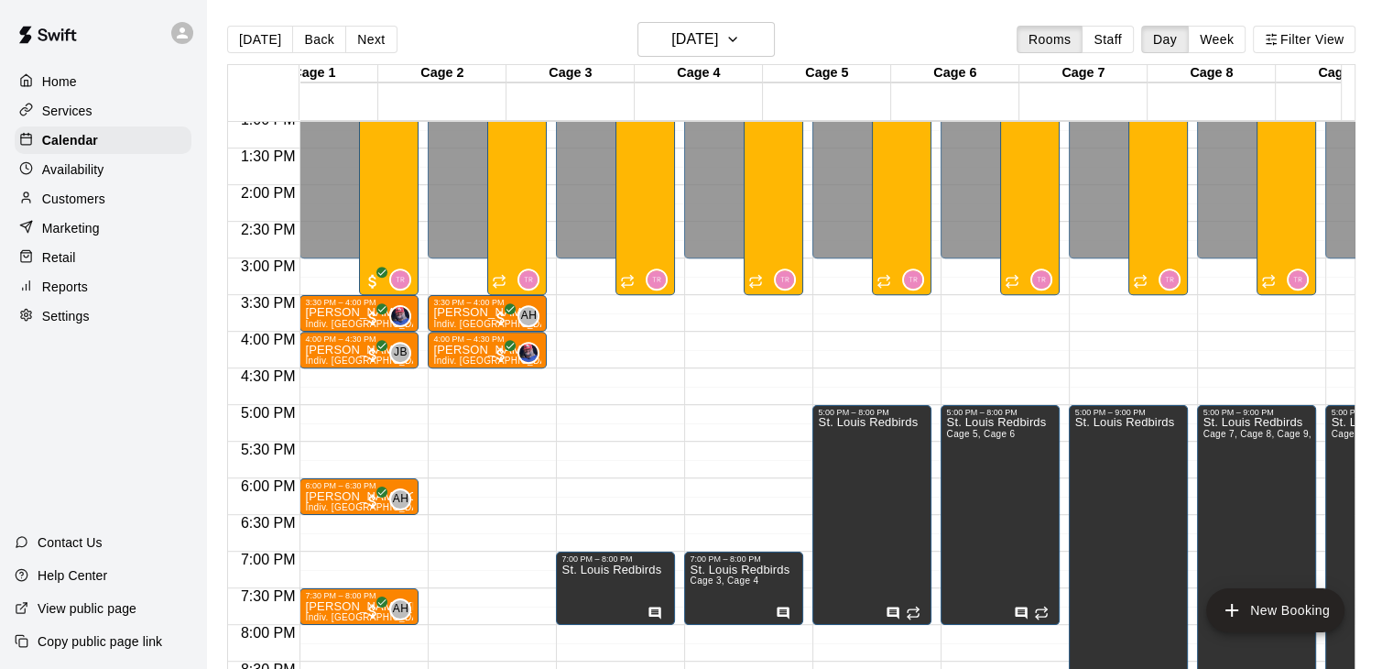
scroll to position [0, 0]
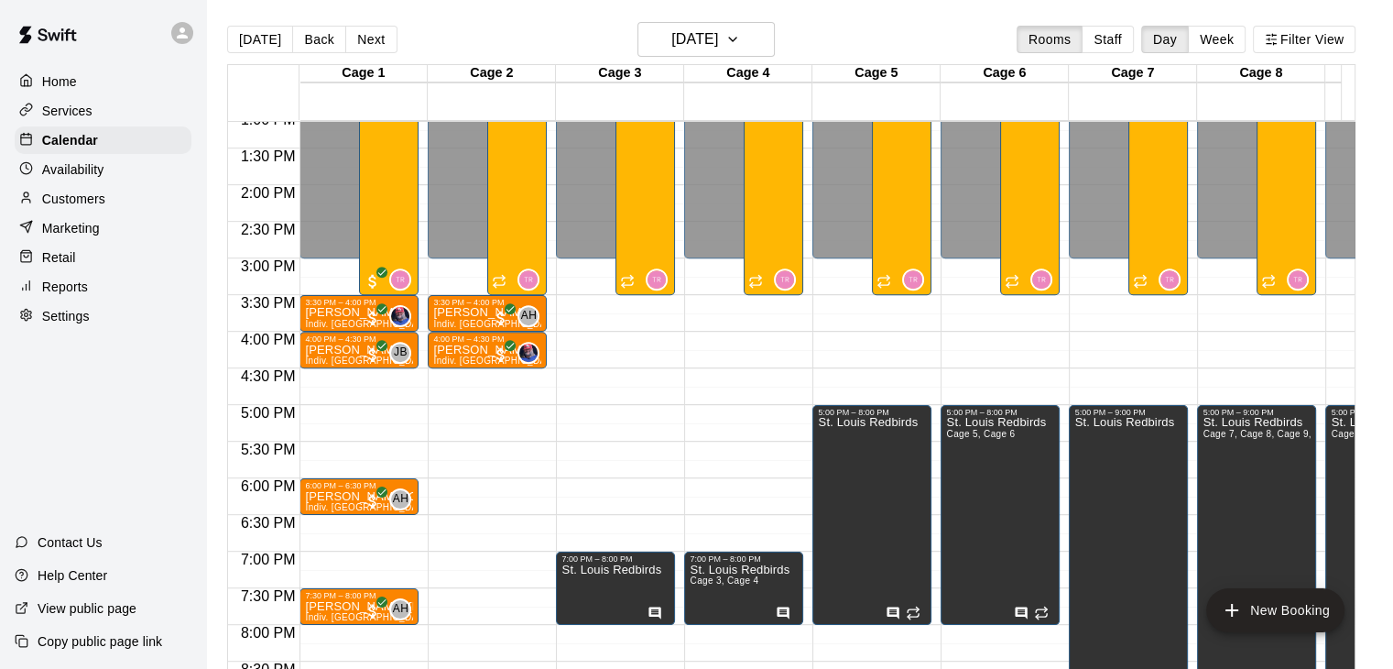
click at [94, 327] on div "Settings" at bounding box center [103, 315] width 177 height 27
select select "**"
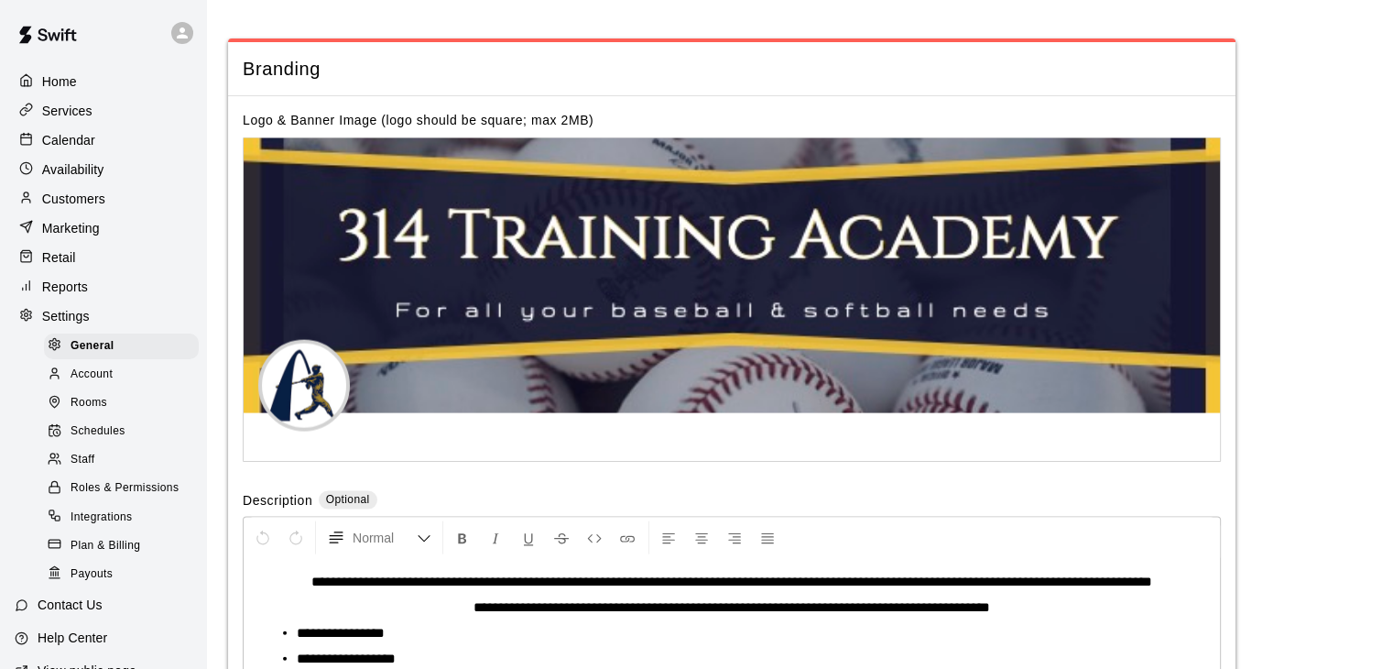
scroll to position [3981, 0]
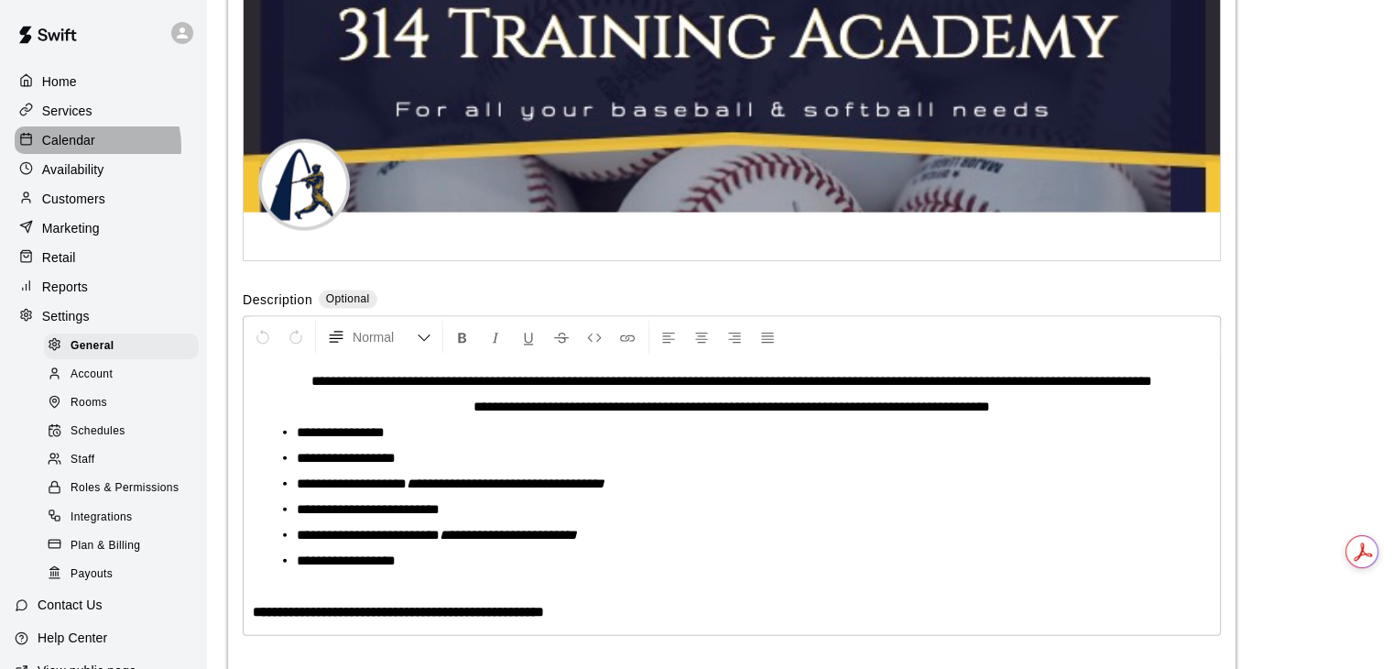
click at [92, 149] on p "Calendar" at bounding box center [68, 140] width 53 height 18
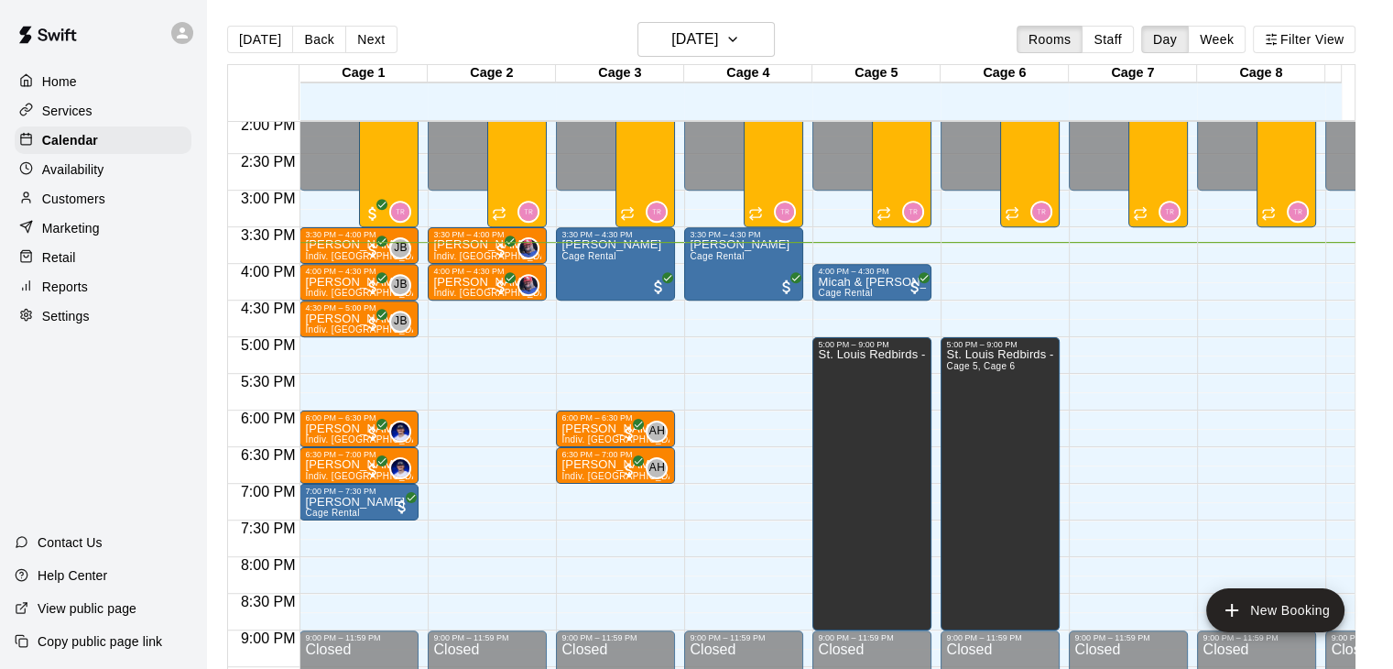
scroll to position [1029, 0]
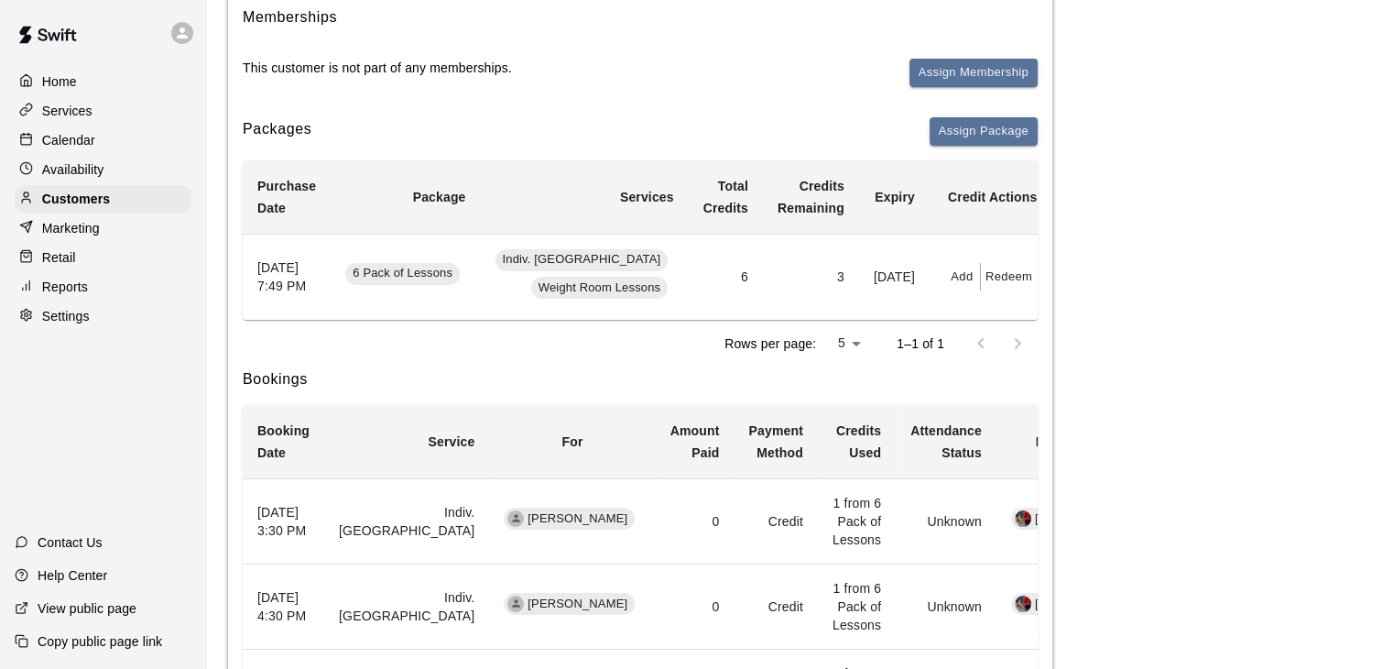
scroll to position [233, 0]
